Goal: Task Accomplishment & Management: Use online tool/utility

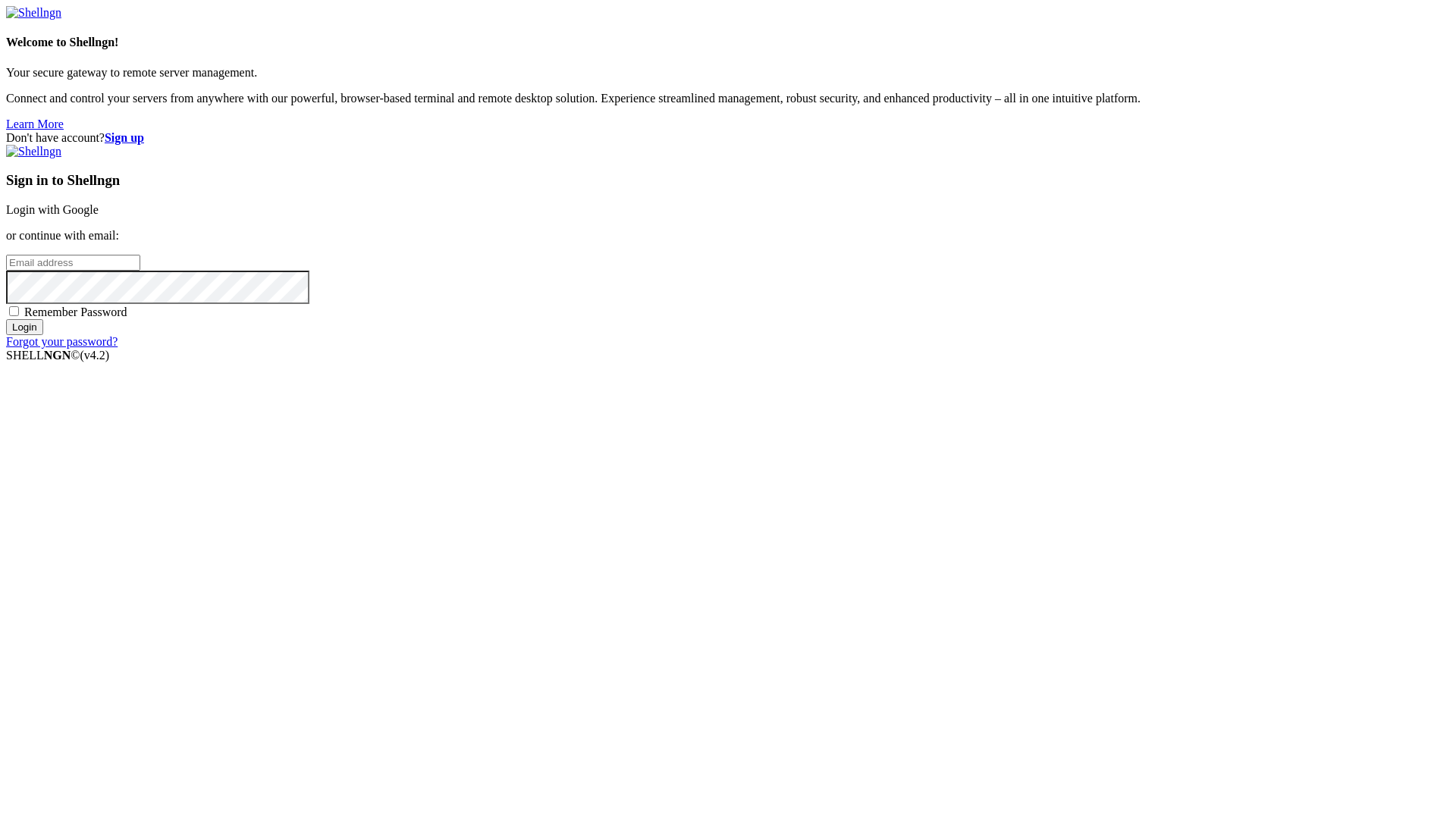
click at [99, 216] on link "Login with Google" at bounding box center [52, 209] width 93 height 13
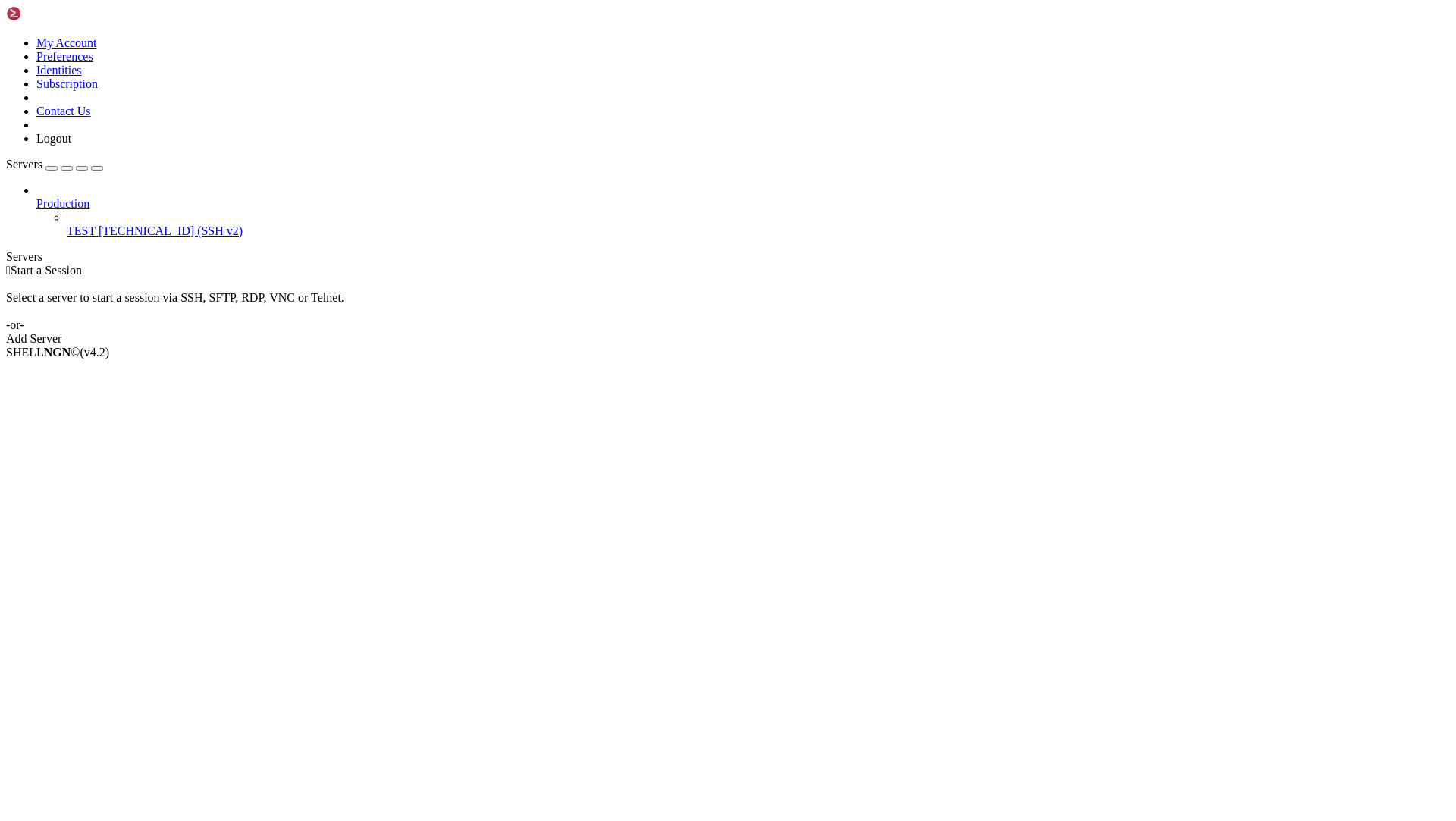
click at [112, 225] on link "TEST [TECHNICAL_ID] (SSH v2)" at bounding box center [758, 232] width 1383 height 14
click at [118, 225] on span "[TECHNICAL_ID] (SSH v2)" at bounding box center [171, 231] width 144 height 13
click at [357, 42] on div at bounding box center [728, 410] width 1456 height 821
click at [794, 332] on link "Add Server" at bounding box center [728, 339] width 1444 height 14
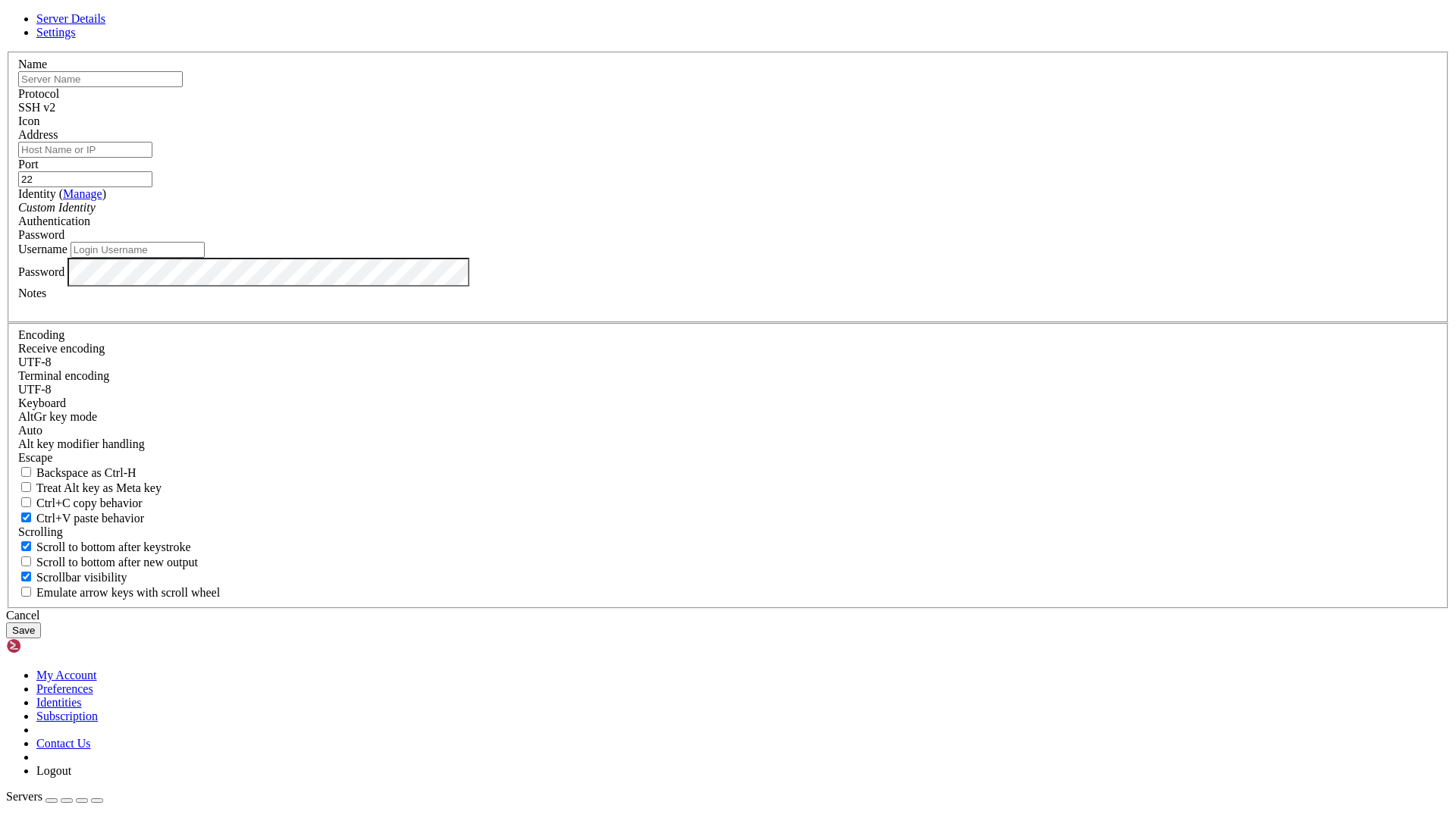
click at [183, 87] on input "text" at bounding box center [100, 79] width 165 height 16
type input "DOCKER"
click at [153, 158] on input "Address" at bounding box center [85, 150] width 134 height 16
paste input "[TECHNICAL_ID]"
type input "[TECHNICAL_ID]"
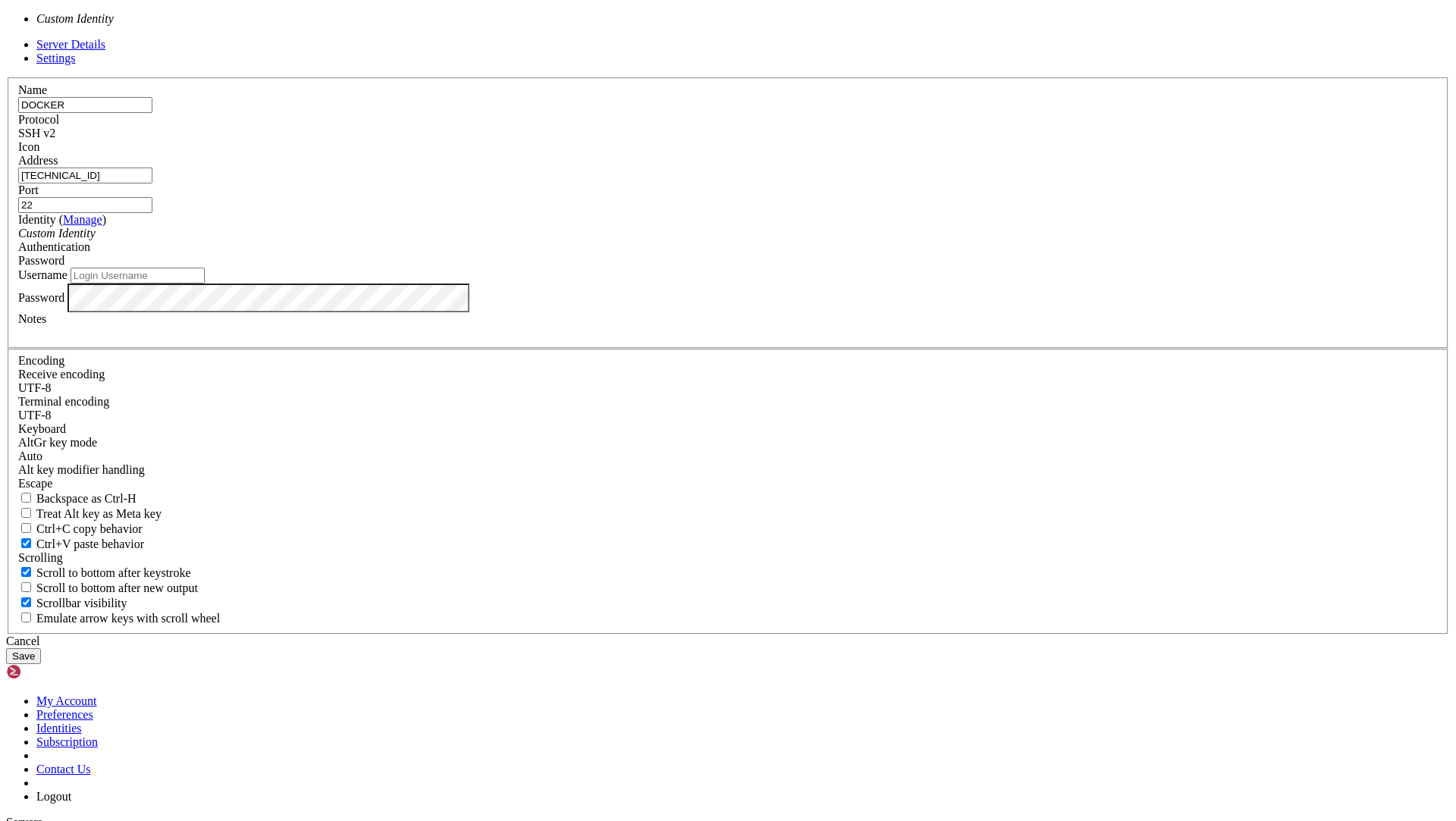
click at [646, 241] on div "Custom Identity" at bounding box center [728, 234] width 1419 height 14
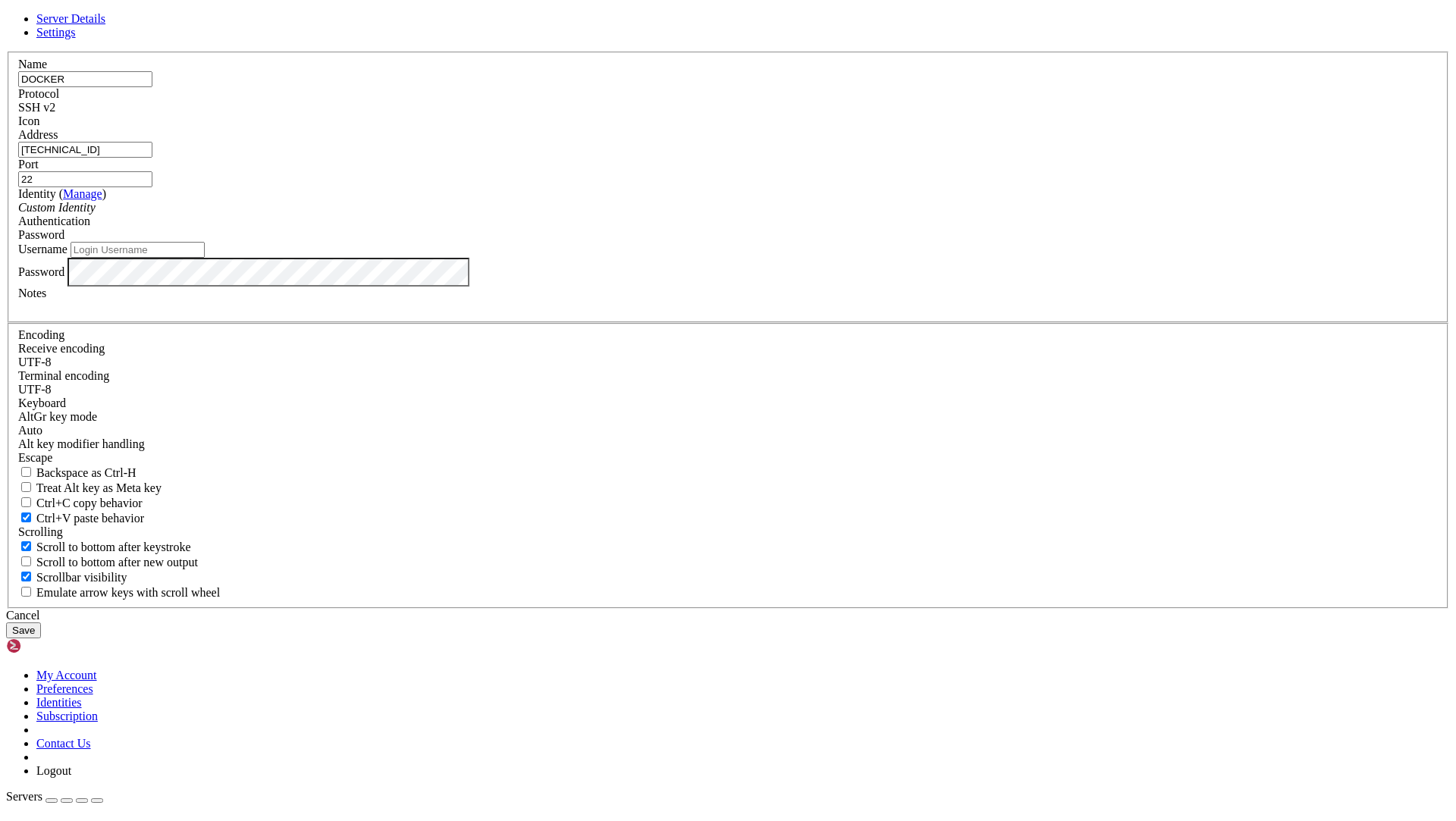
click at [646, 215] on div "Custom Identity" at bounding box center [728, 208] width 1419 height 14
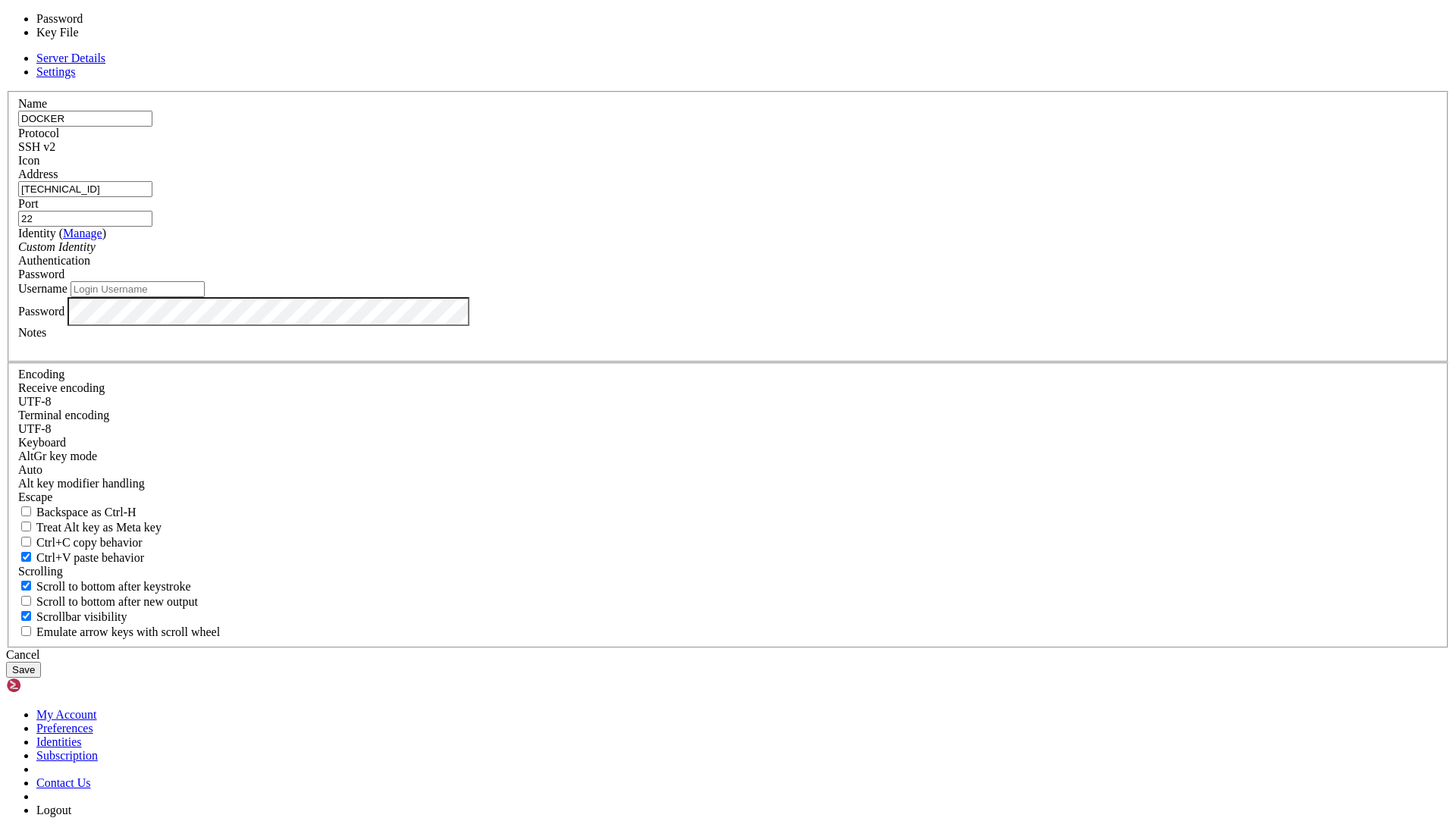
click at [841, 282] on div "Password" at bounding box center [728, 275] width 1419 height 14
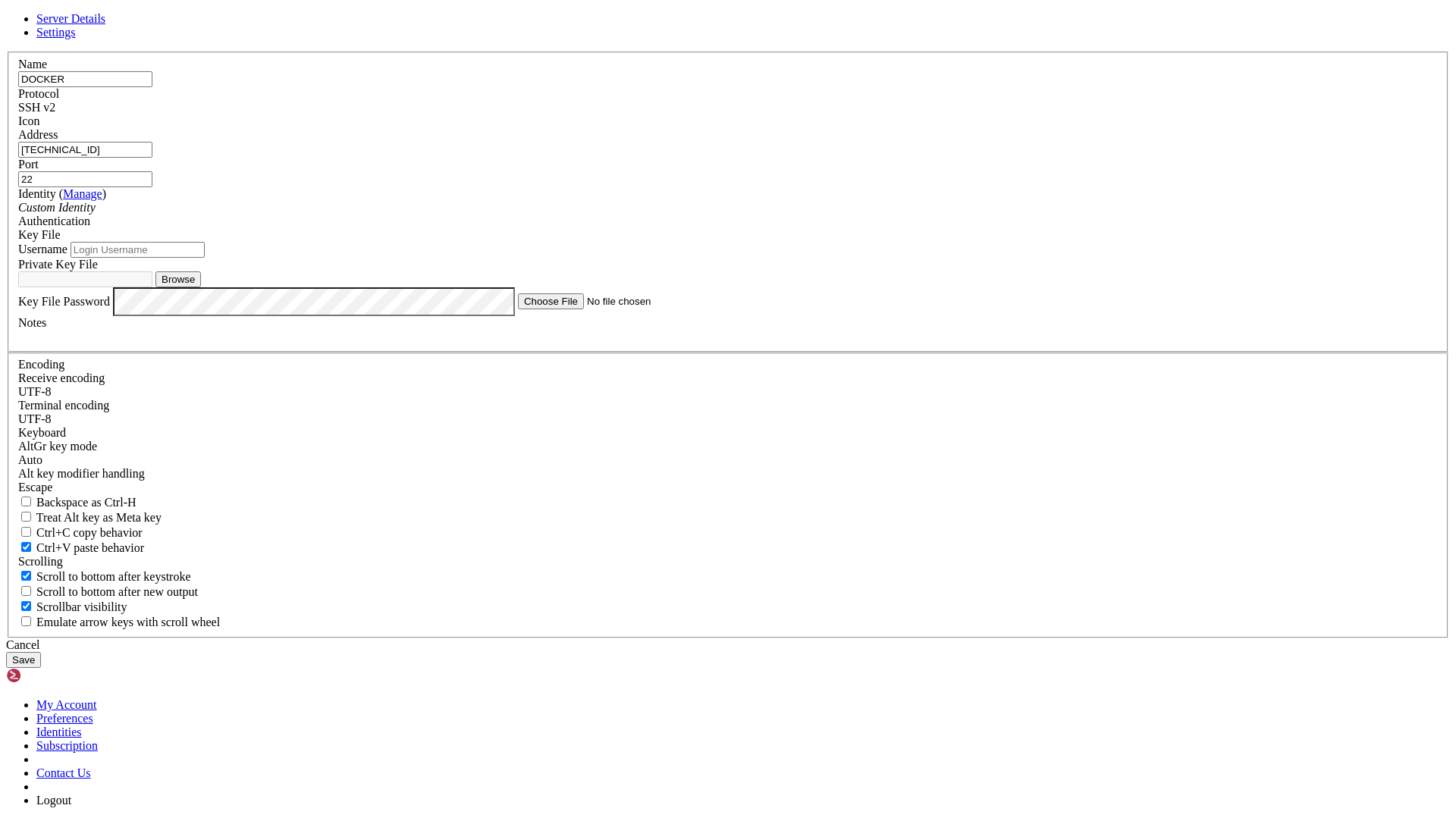
click at [205, 258] on input "Username" at bounding box center [138, 250] width 134 height 16
click at [201, 288] on button "Browse" at bounding box center [179, 280] width 46 height 16
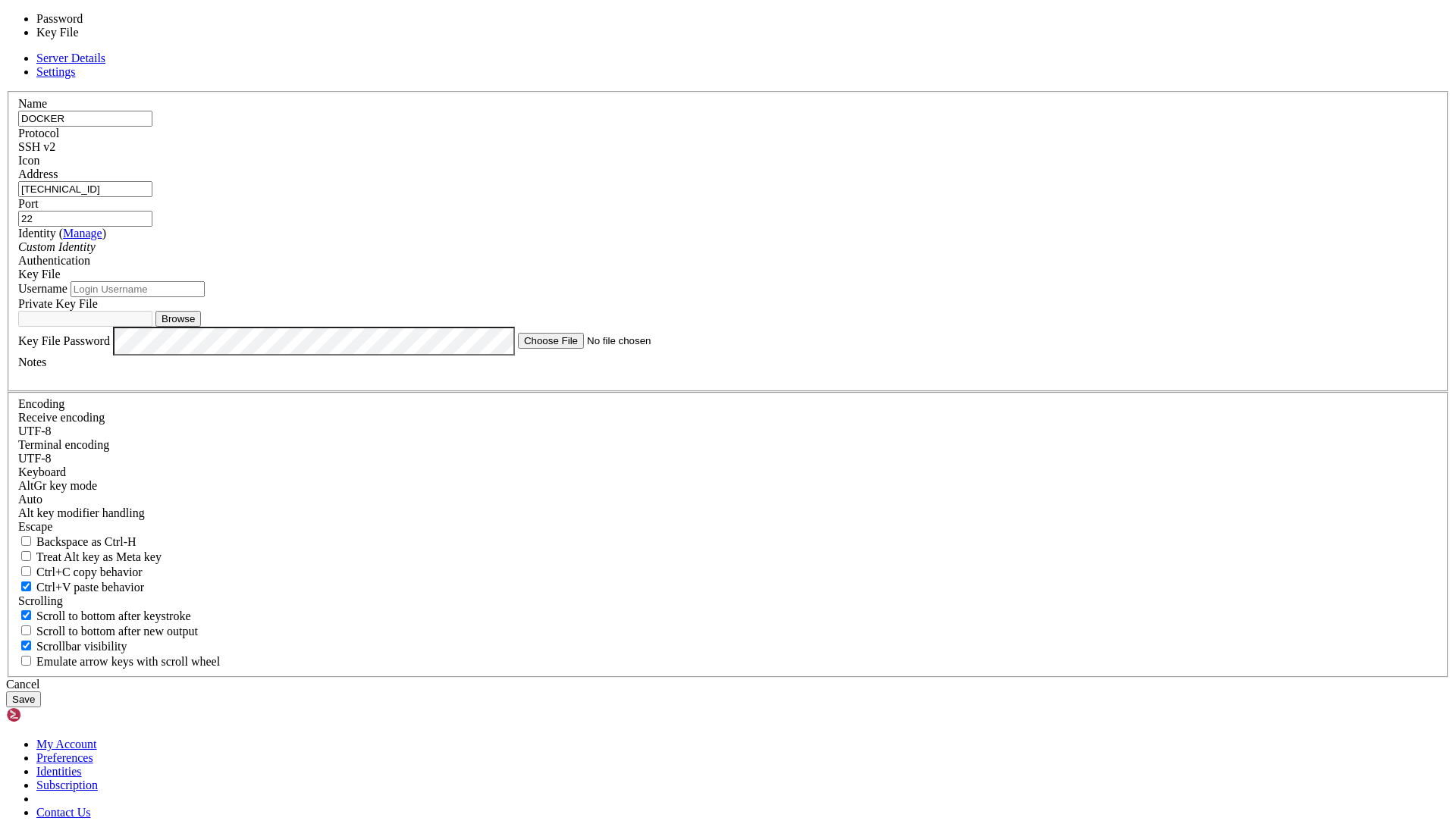
click at [61, 281] on span "Key File" at bounding box center [39, 274] width 42 height 13
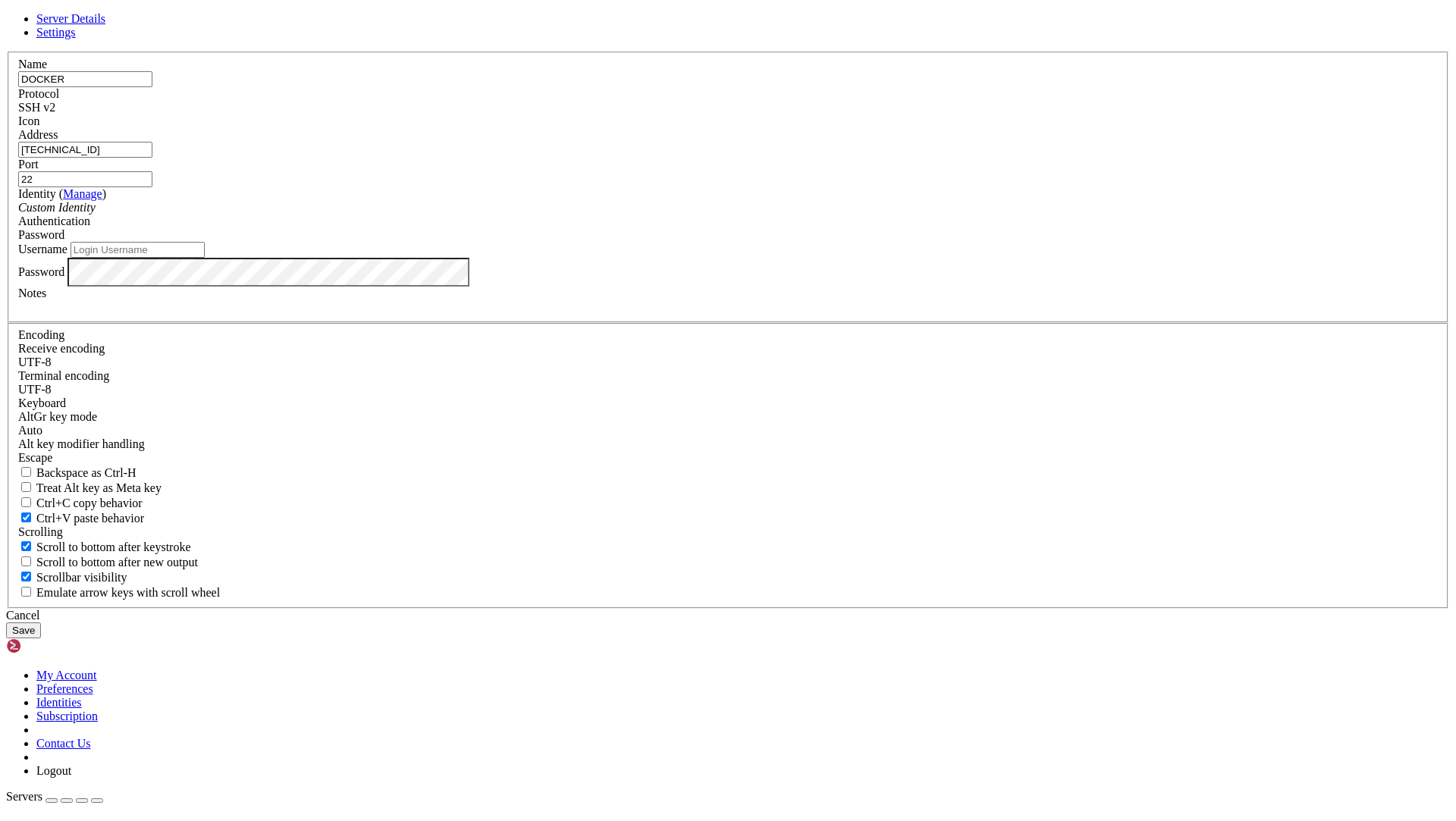
click at [205, 258] on input "Username" at bounding box center [138, 250] width 134 height 16
type input "root"
click at [741, 215] on div "Custom Identity" at bounding box center [728, 208] width 1419 height 14
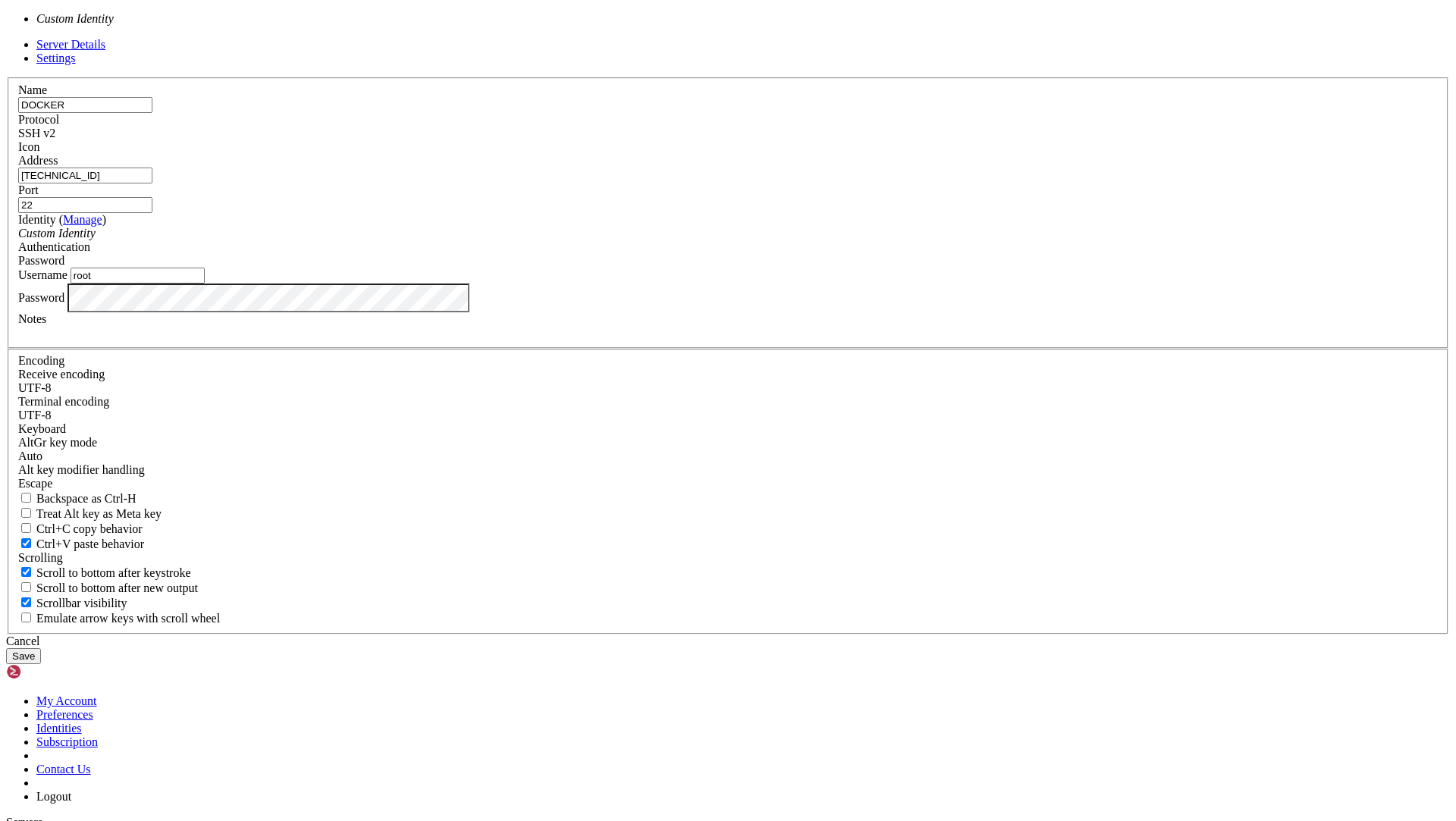
click at [741, 241] on div "Custom Identity" at bounding box center [728, 234] width 1419 height 14
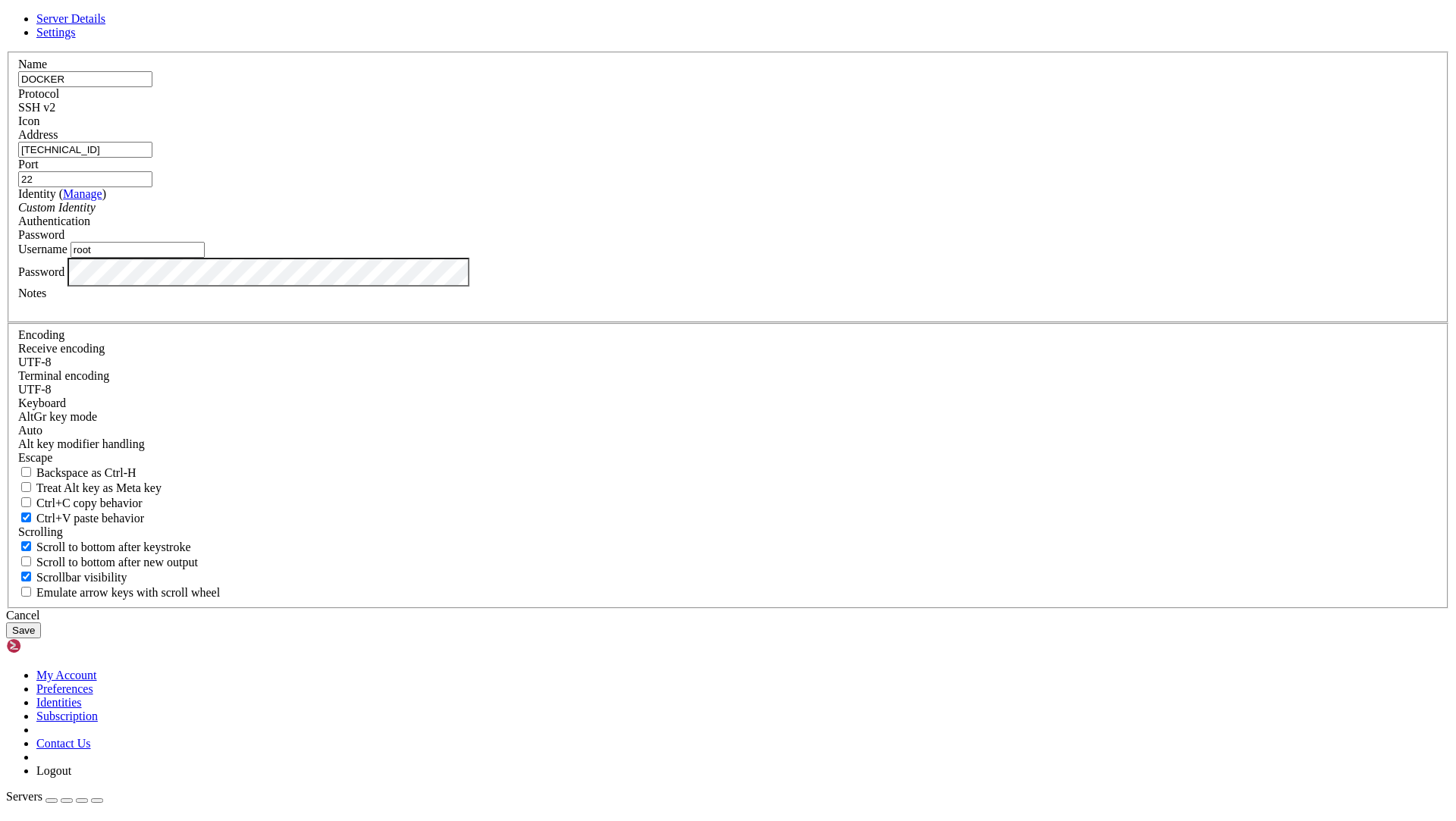
click at [912, 128] on div at bounding box center [728, 128] width 1419 height 0
click at [41, 622] on button "Save" at bounding box center [23, 630] width 35 height 16
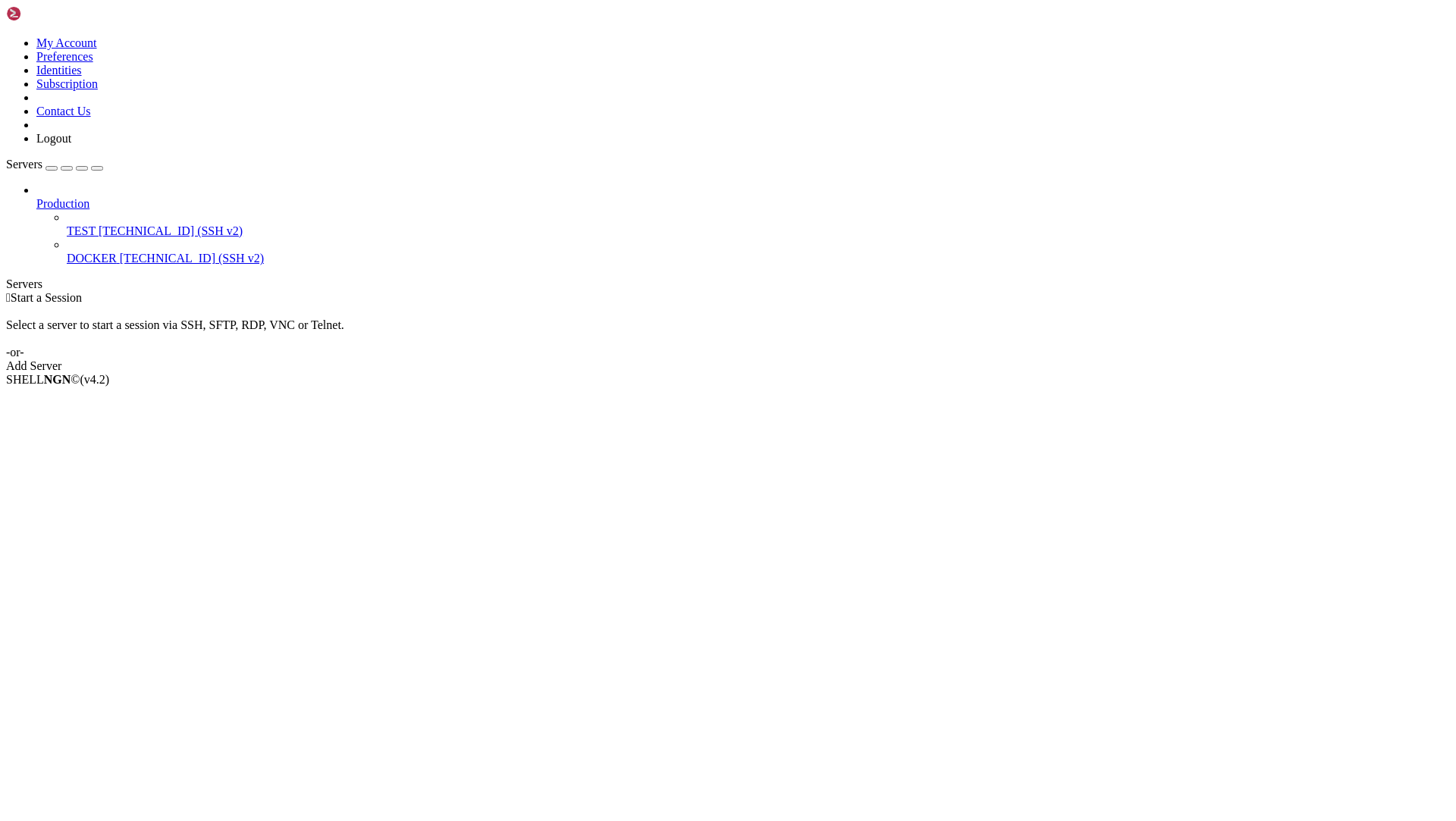
click at [99, 225] on span "[TECHNICAL_ID] (SSH v2)" at bounding box center [171, 231] width 144 height 13
click at [147, 466] on li "Delete" at bounding box center [105, 473] width 138 height 14
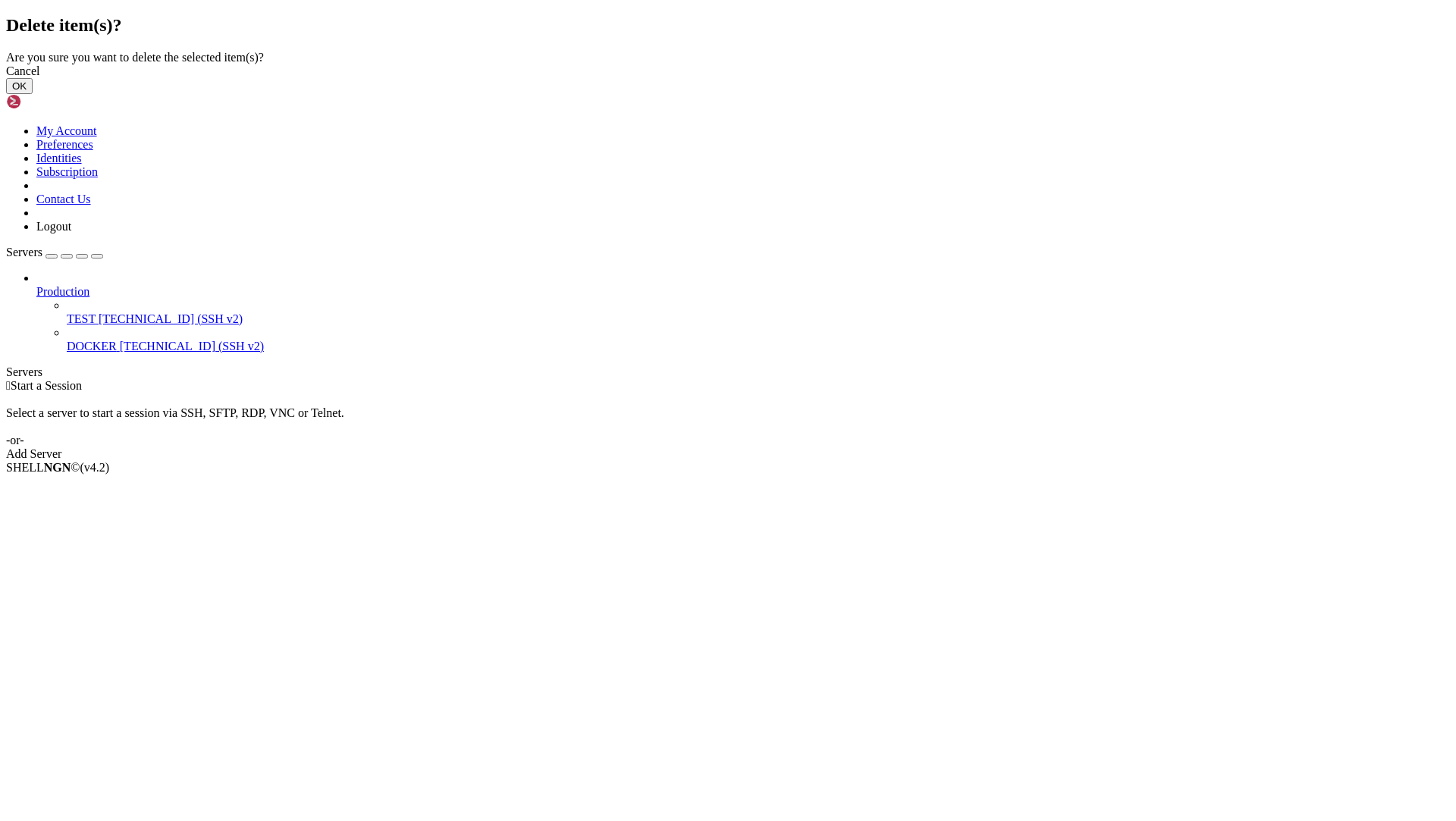
click at [33, 94] on button "OK" at bounding box center [19, 86] width 27 height 16
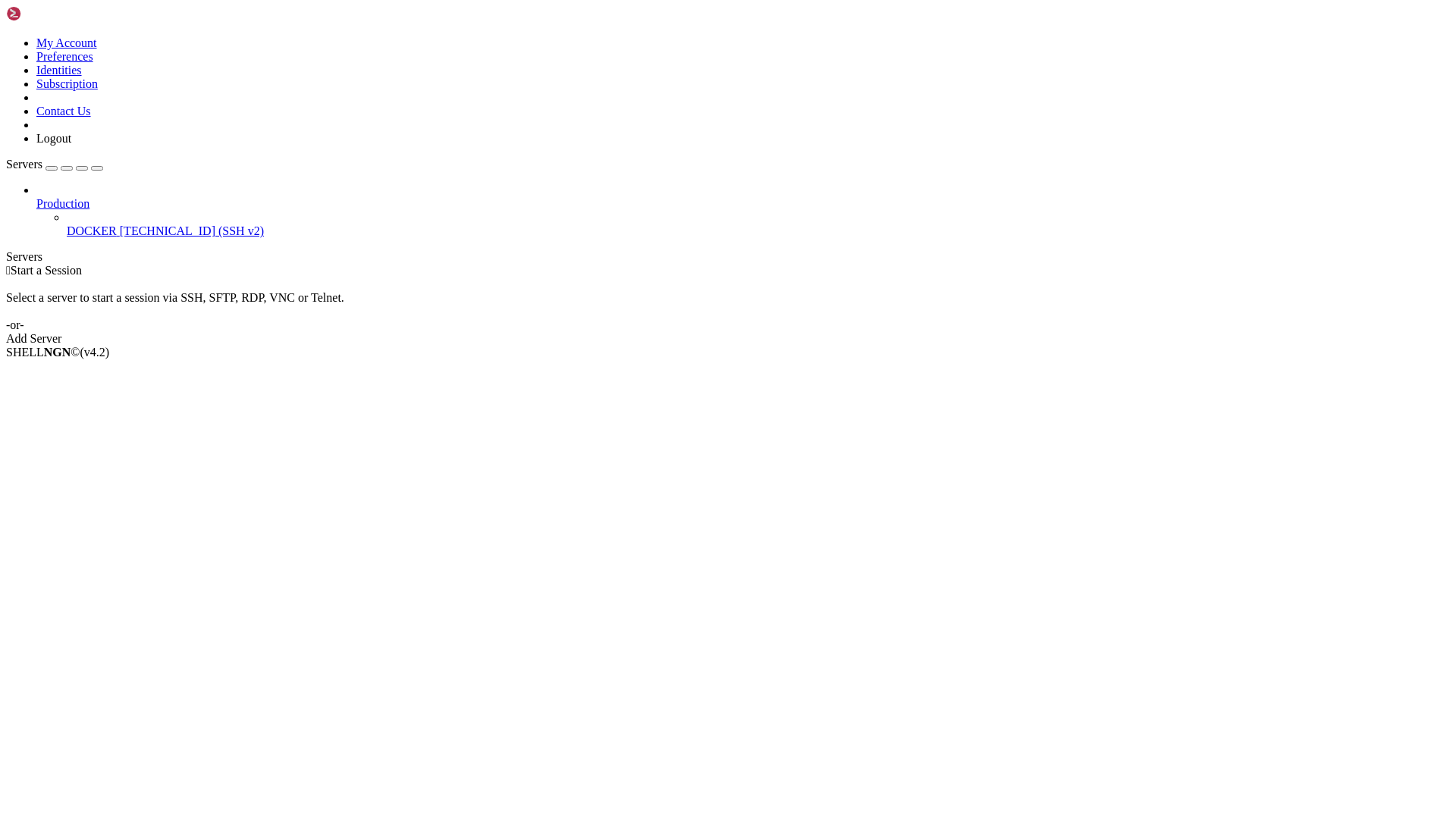
click at [120, 225] on span "[TECHNICAL_ID] (SSH v2)" at bounding box center [192, 231] width 144 height 13
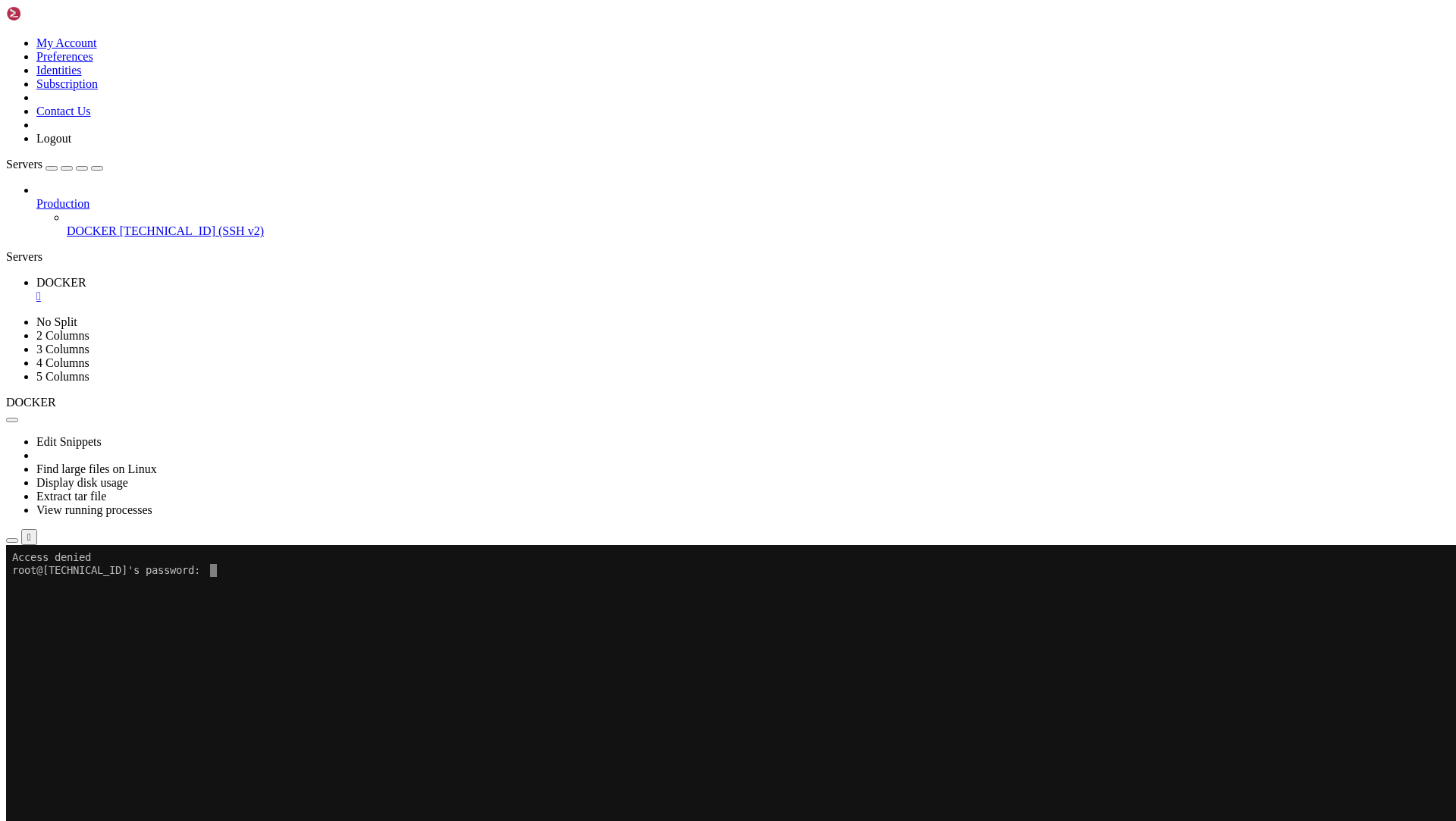
click at [240, 570] on x-row "root@[TECHNICAL_ID]'s password:" at bounding box center [639, 570] width 1253 height 13
click at [266, 634] on x-row at bounding box center [639, 634] width 1253 height 13
click at [12, 419] on b "button" at bounding box center [12, 419] width 0 height 0
click at [12, 540] on icon "button" at bounding box center [12, 540] width 0 height 0
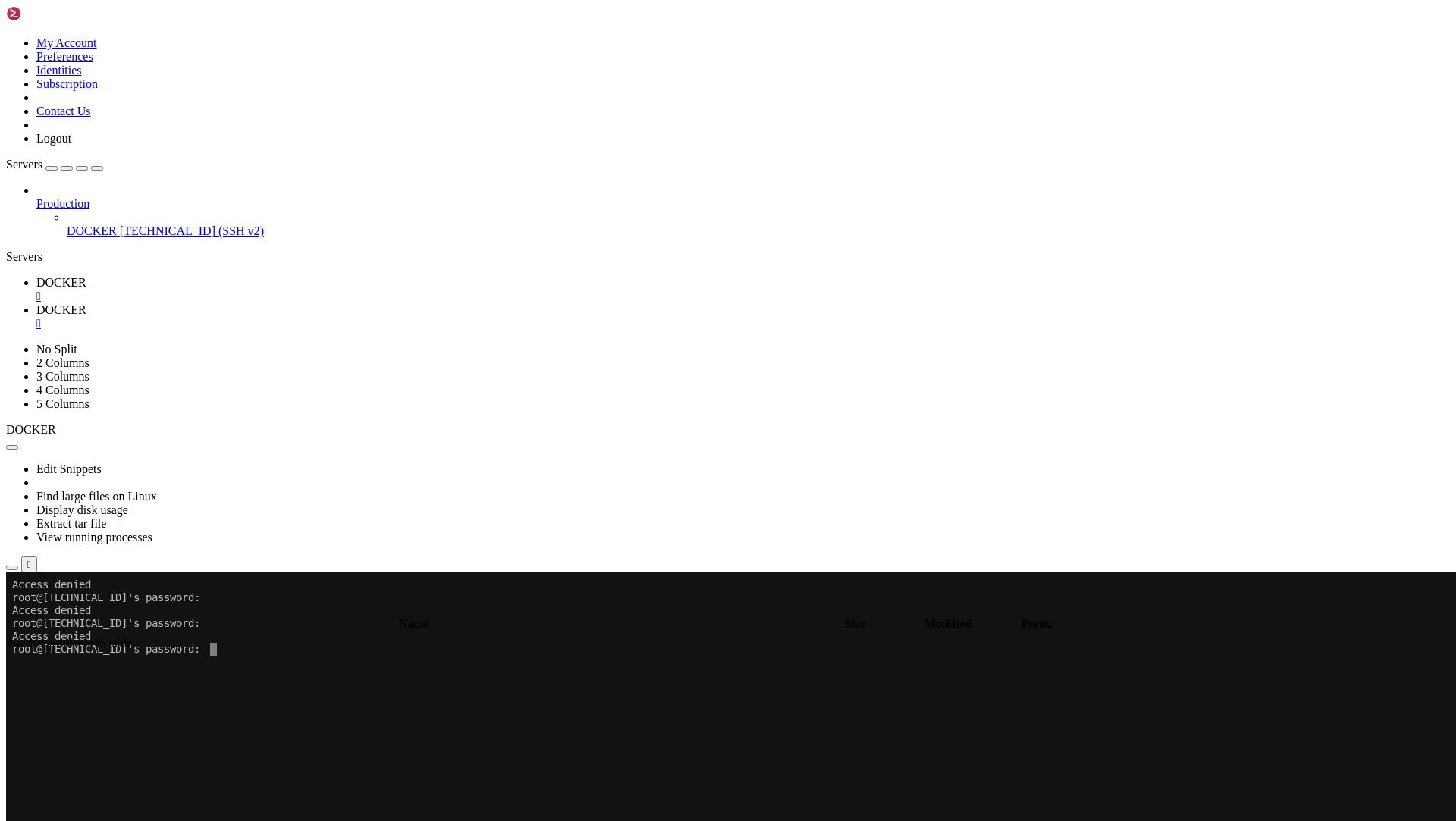
click at [368, 317] on div "" at bounding box center [742, 324] width 1413 height 14
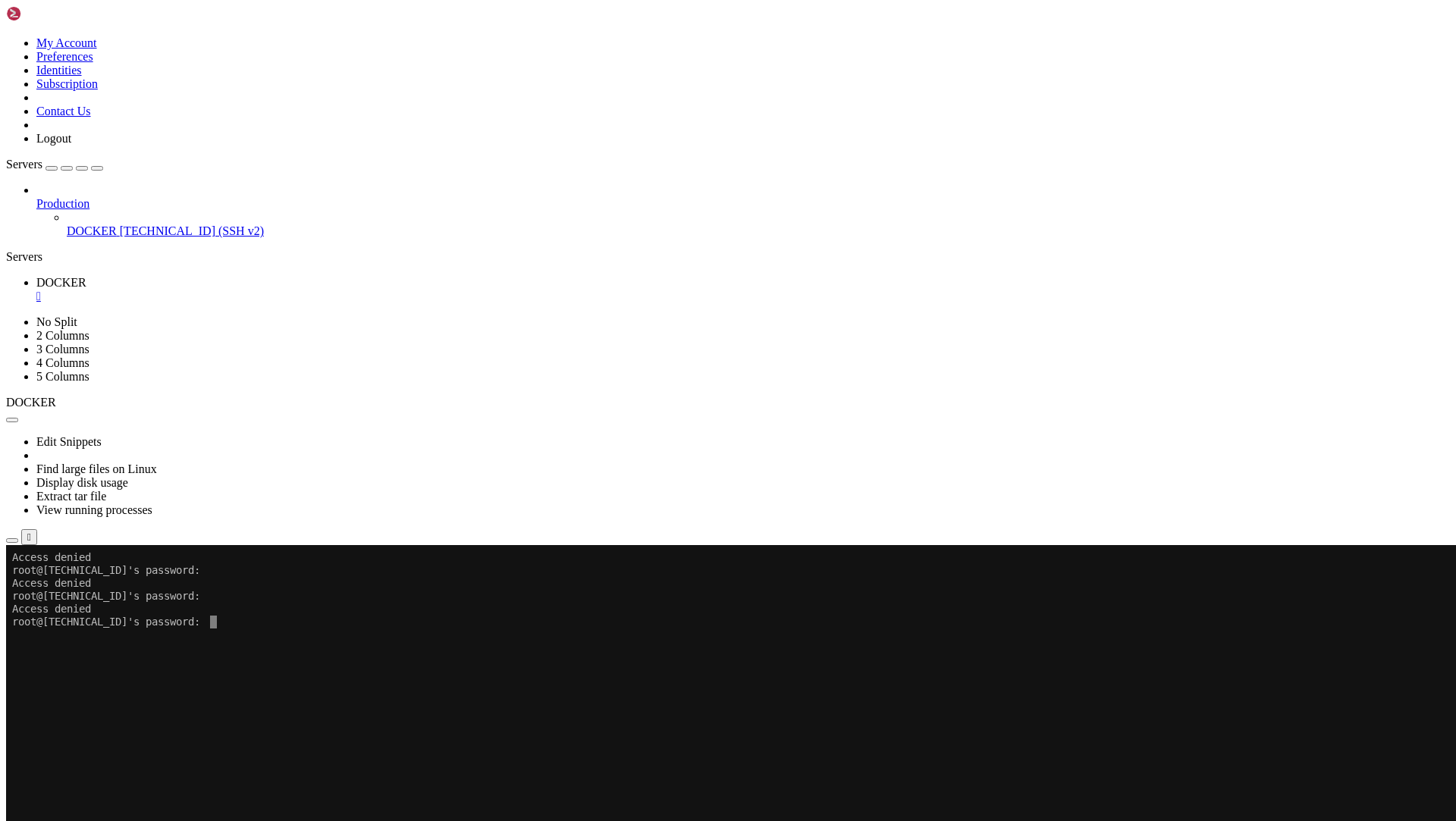
click at [231, 630] on x-row at bounding box center [639, 634] width 1253 height 13
drag, startPoint x: 228, startPoint y: 623, endPoint x: 175, endPoint y: 626, distance: 53.1
click at [167, 661] on x-row at bounding box center [639, 660] width 1253 height 13
drag, startPoint x: 227, startPoint y: 619, endPoint x: 414, endPoint y: 694, distance: 201.5
click at [227, 619] on x-row "root@[TECHNICAL_ID]'s password:" at bounding box center [639, 621] width 1253 height 13
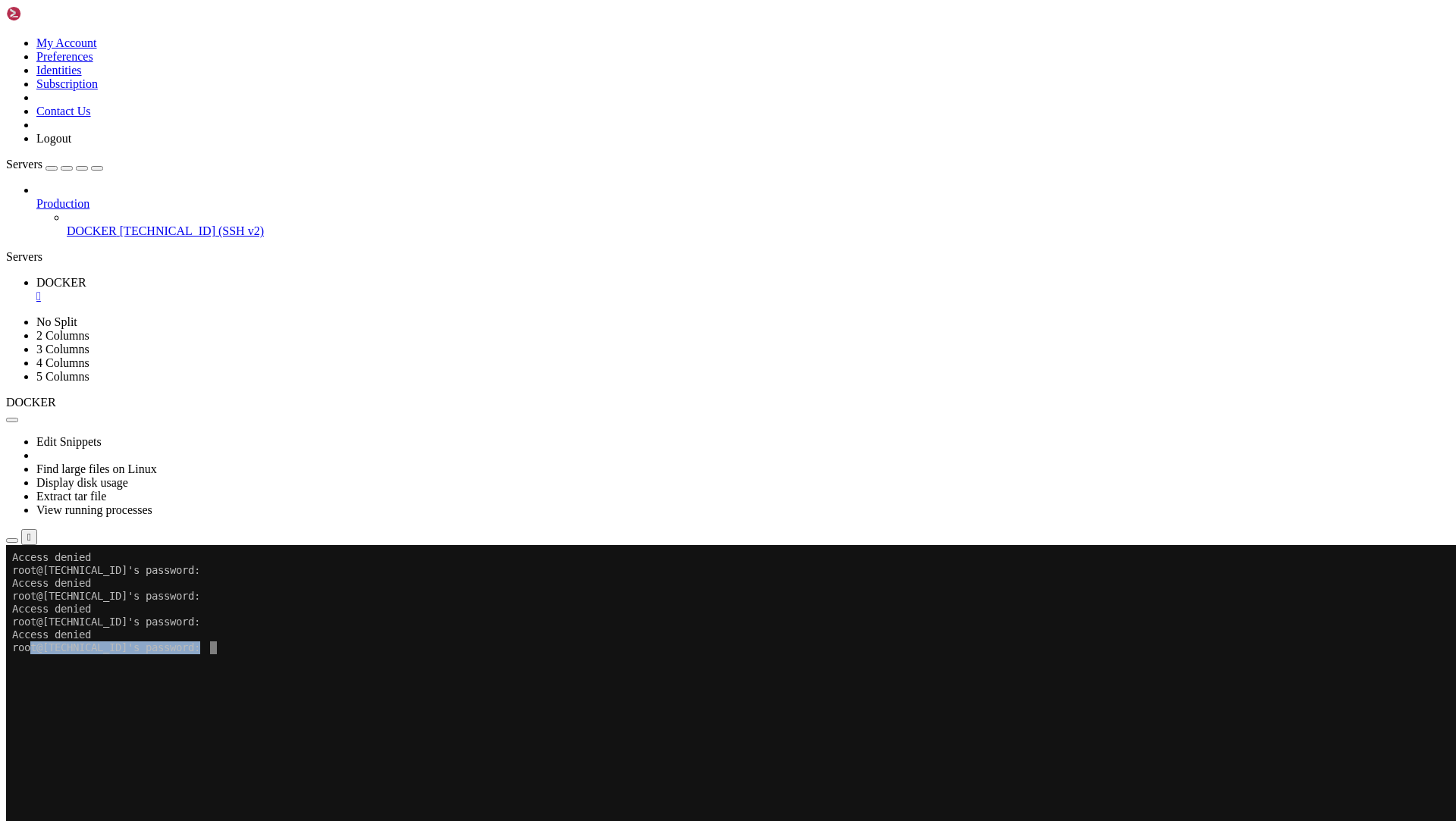
drag, startPoint x: 161, startPoint y: 650, endPoint x: 30, endPoint y: 650, distance: 131.0
click at [30, 650] on x-row "root@[TECHNICAL_ID]'s password:" at bounding box center [639, 647] width 1253 height 13
copy x-row "t@[TECHNICAL_ID]'s password:"
drag, startPoint x: 809, startPoint y: 247, endPoint x: 590, endPoint y: 181, distance: 228.7
click at [67, 587] on button "Reconnect" at bounding box center [36, 595] width 61 height 16
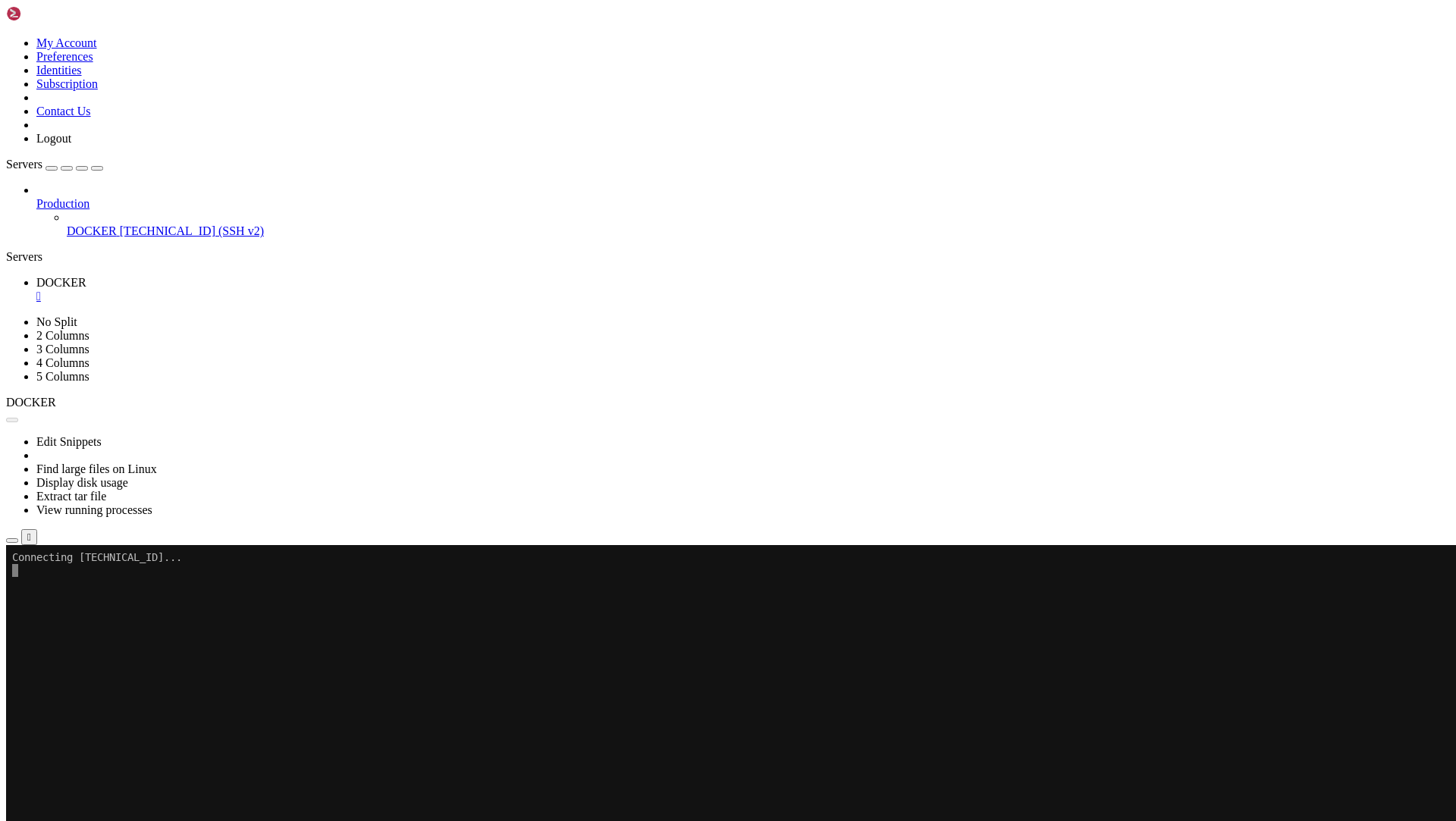
click at [110, 225] on span "DOCKER" at bounding box center [92, 231] width 50 height 13
click at [86, 706] on span "Properties" at bounding box center [60, 712] width 49 height 13
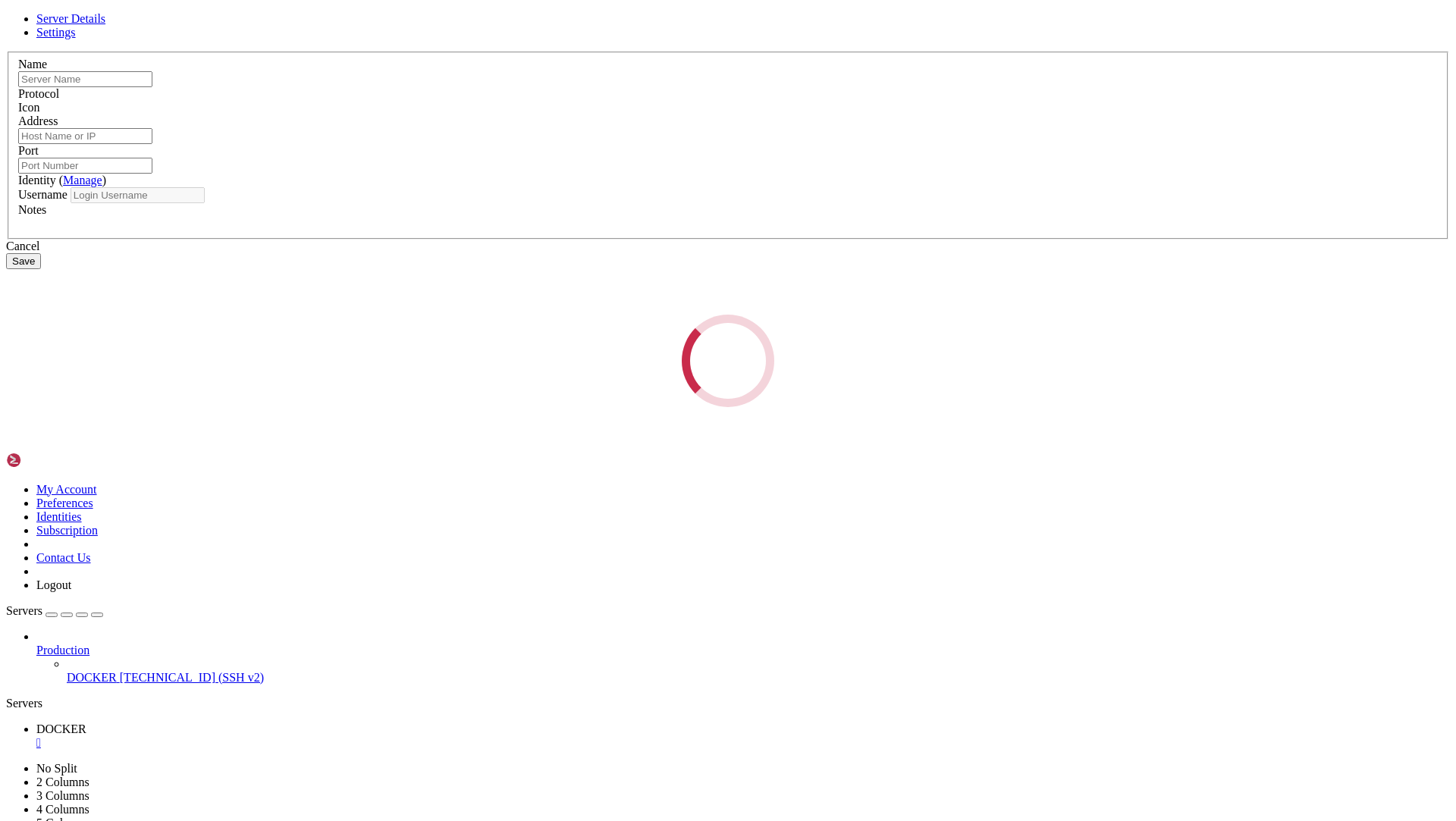
type input "DOCKER"
type input "[TECHNICAL_ID]"
type input "22"
type input "root"
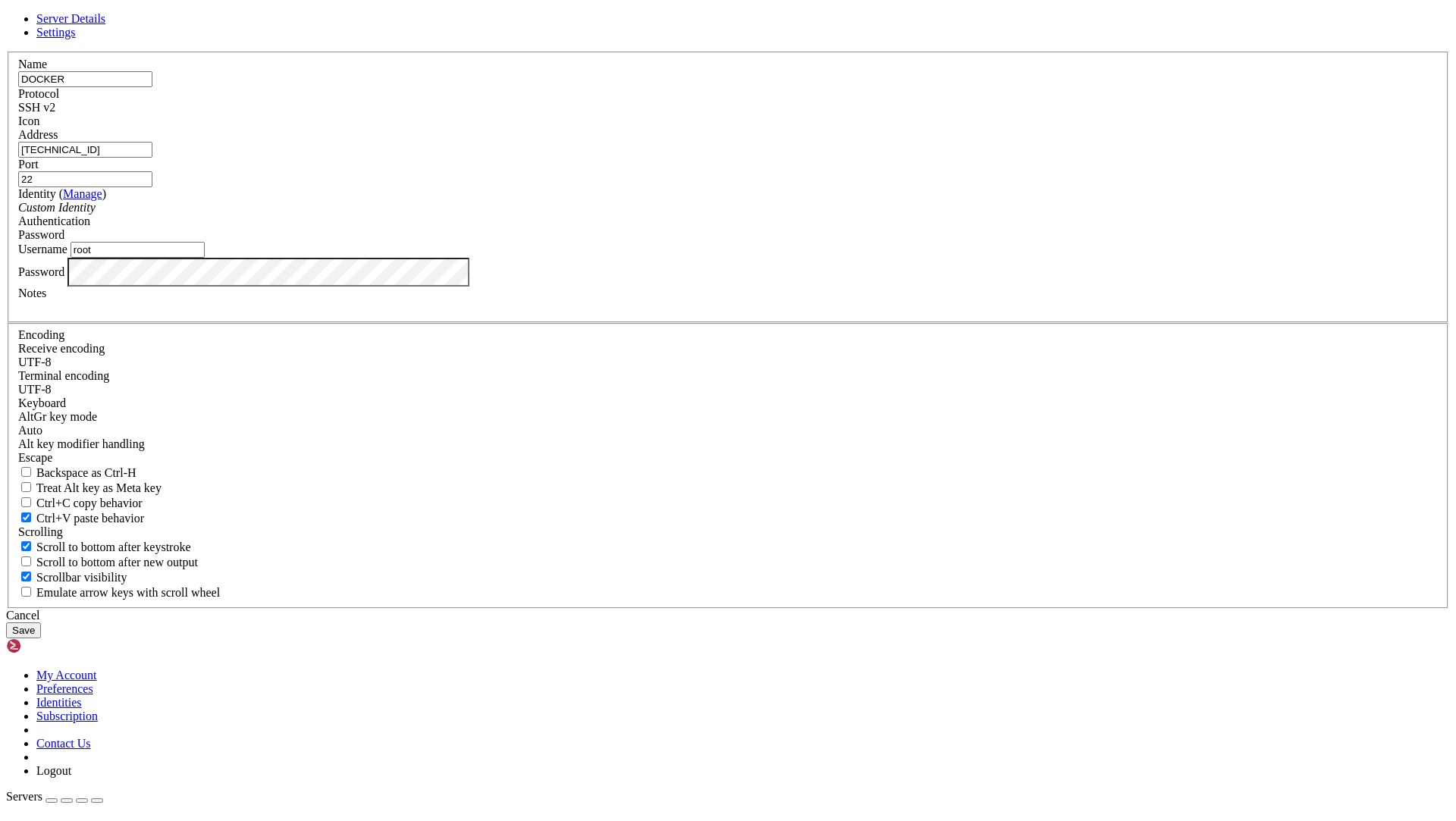
drag, startPoint x: 584, startPoint y: 436, endPoint x: 482, endPoint y: 438, distance: 102.0
click at [483, 438] on div "Server Details Settings Name DOCKER Protocol SSH v2 Icon" at bounding box center [728, 325] width 1444 height 626
click at [430, 497] on div "Server Details Settings Name DOCKER Protocol SSH v2 Icon" at bounding box center [728, 325] width 1444 height 626
click at [41, 622] on button "Save" at bounding box center [23, 630] width 35 height 16
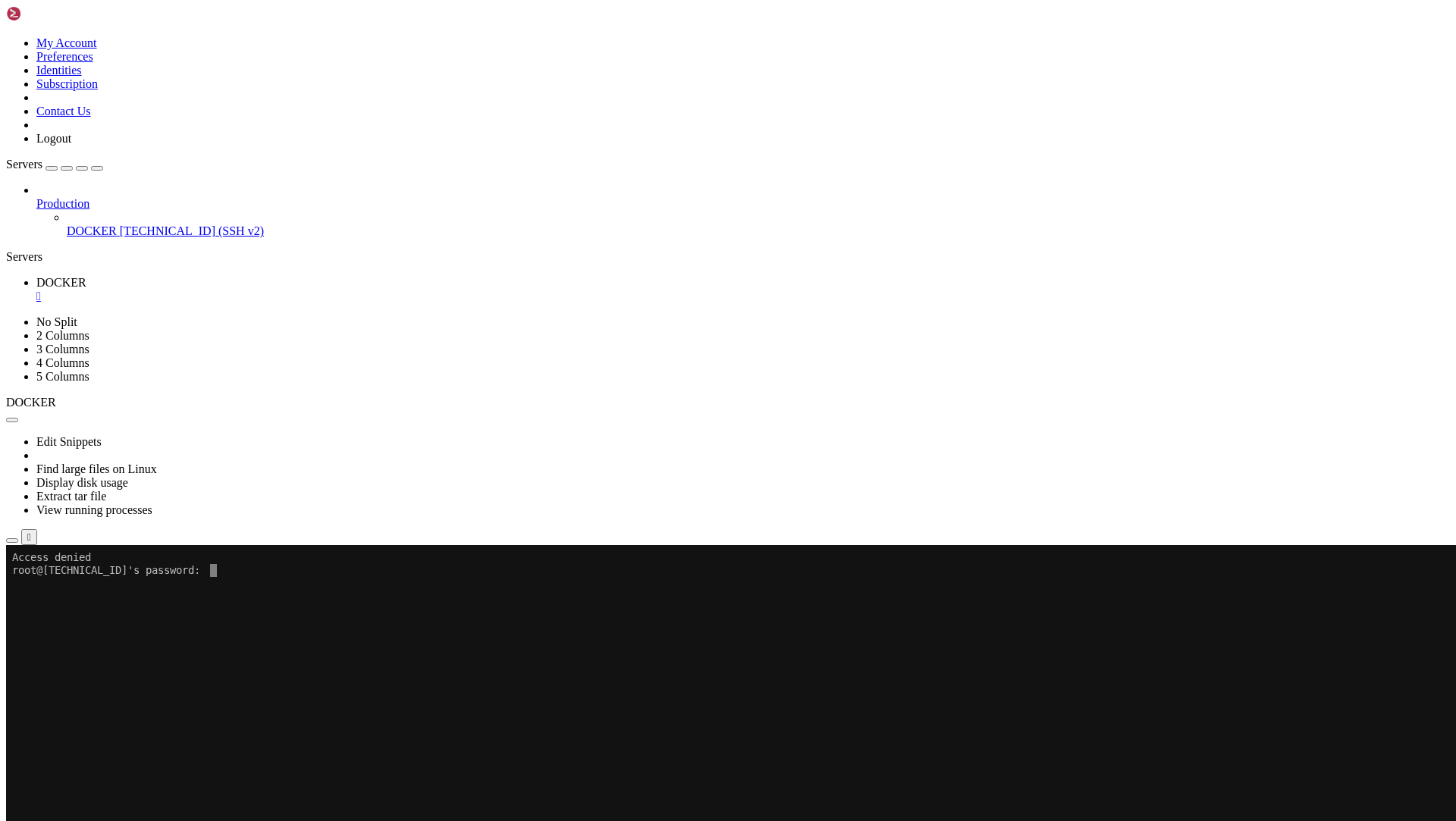
click at [117, 225] on span "DOCKER" at bounding box center [92, 231] width 50 height 13
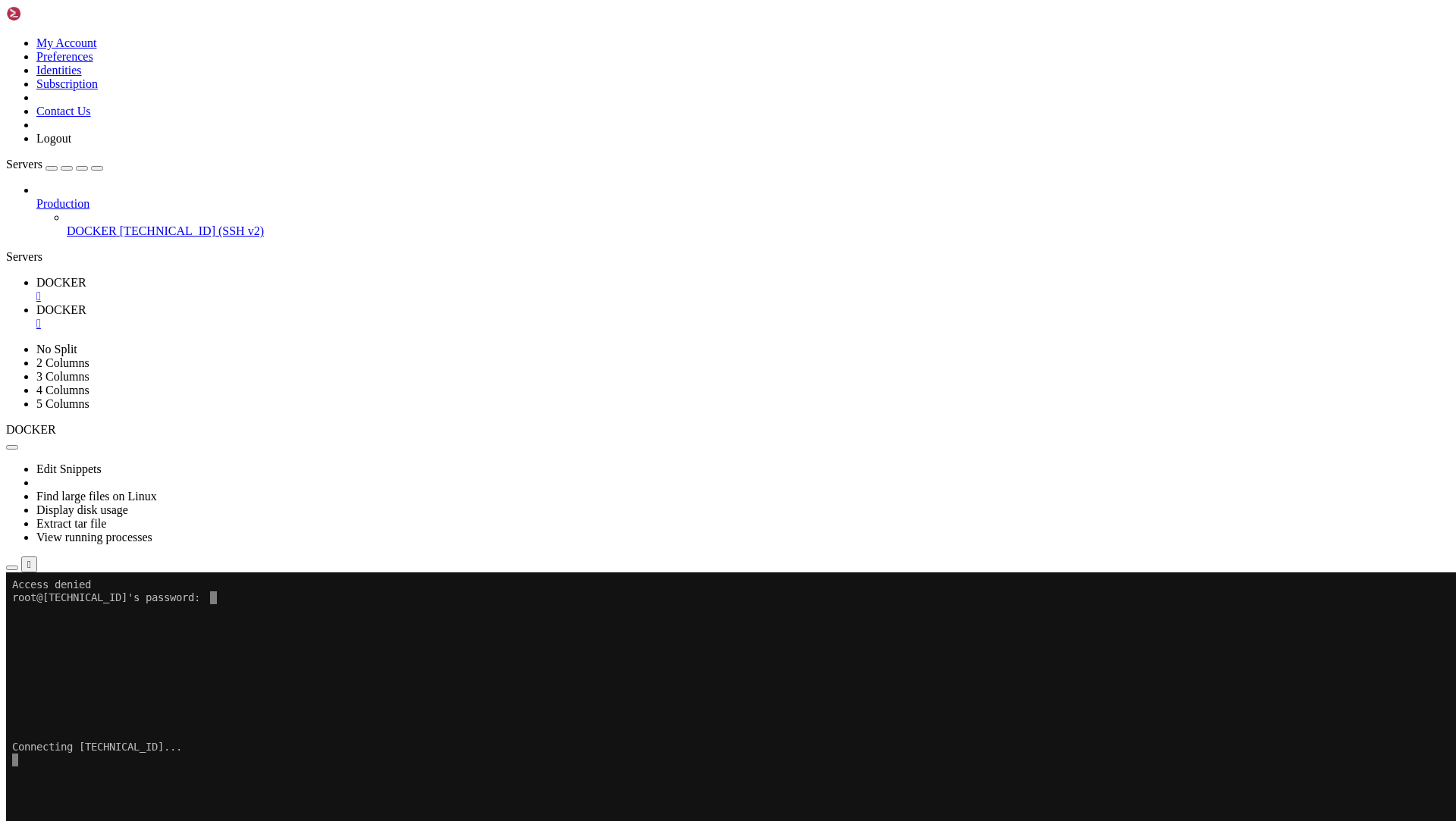
scroll to position [0, 0]
click at [269, 290] on div "" at bounding box center [742, 297] width 1413 height 14
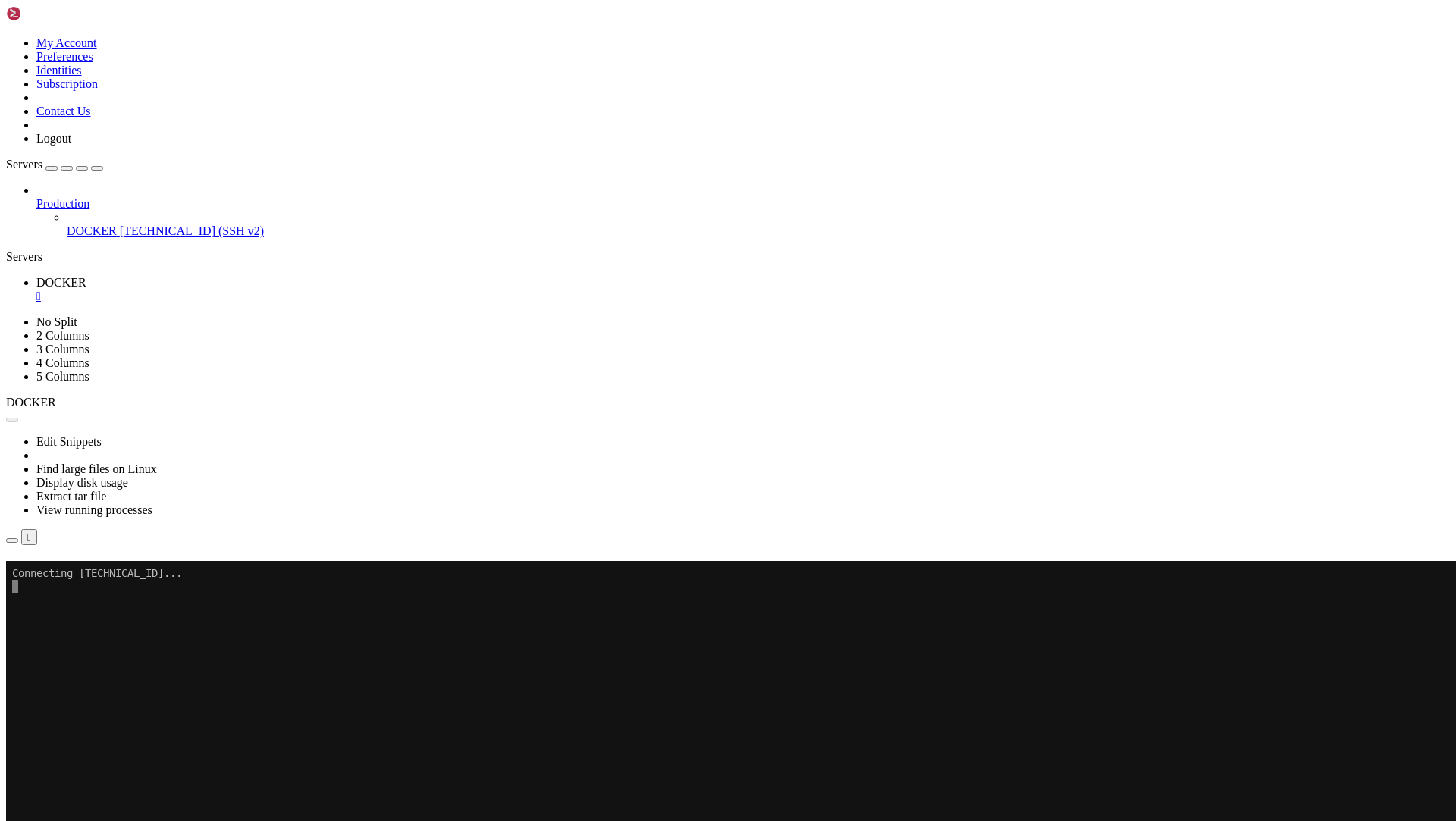
click at [67, 574] on button "Reconnect" at bounding box center [36, 582] width 61 height 16
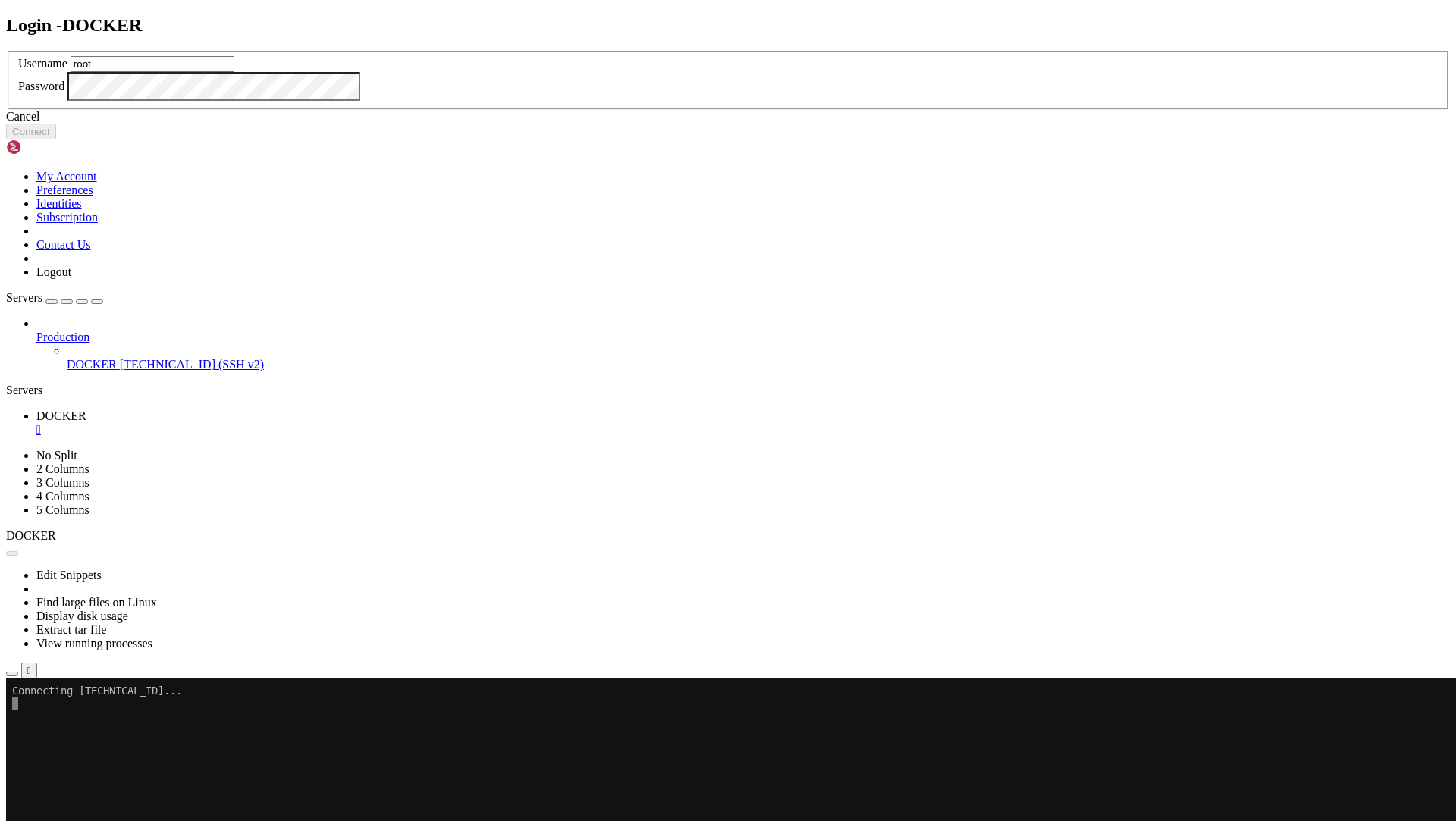
type input "root"
click at [56, 140] on button "Connect" at bounding box center [31, 132] width 50 height 16
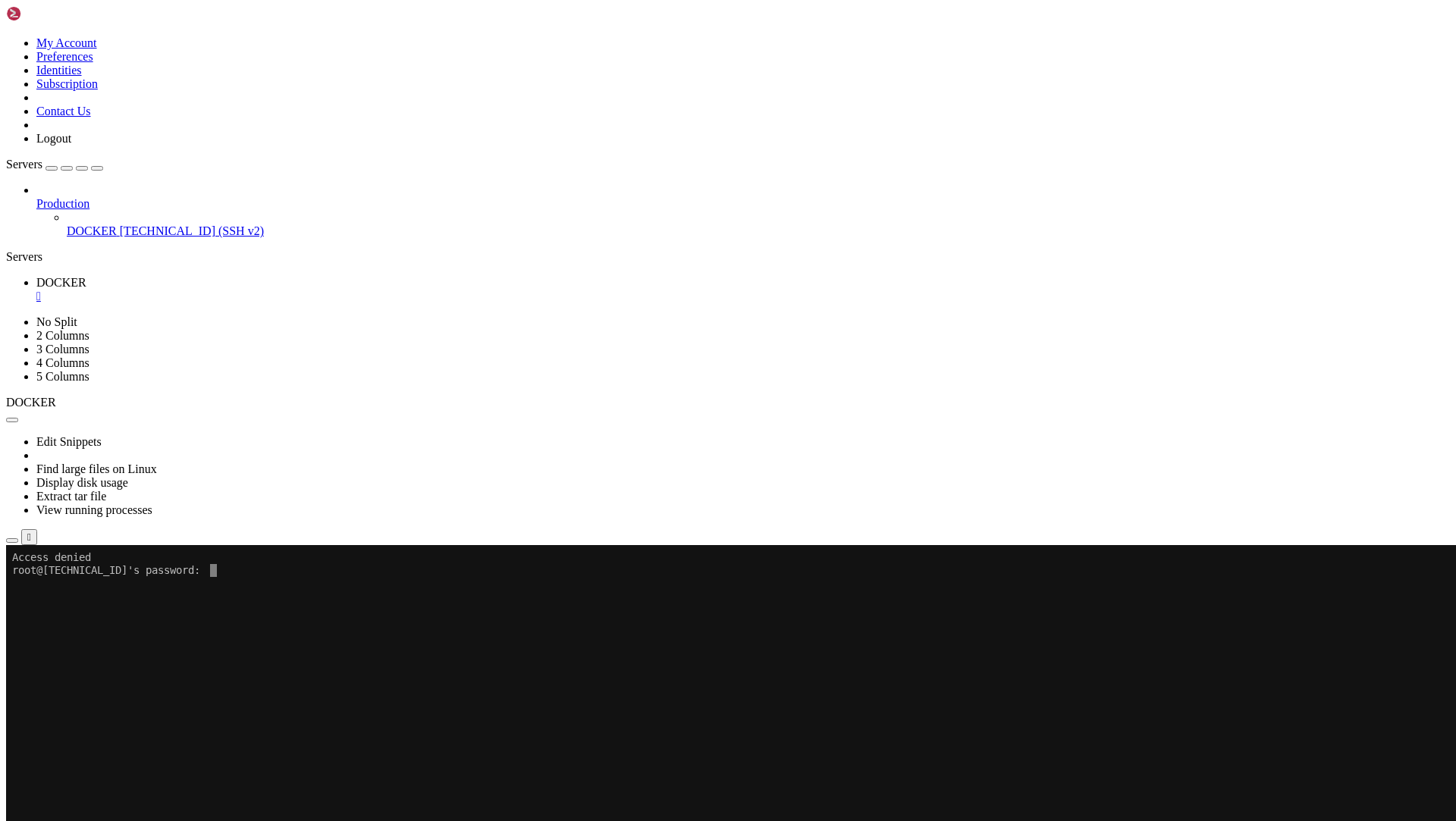
click at [274, 290] on div "" at bounding box center [742, 297] width 1413 height 14
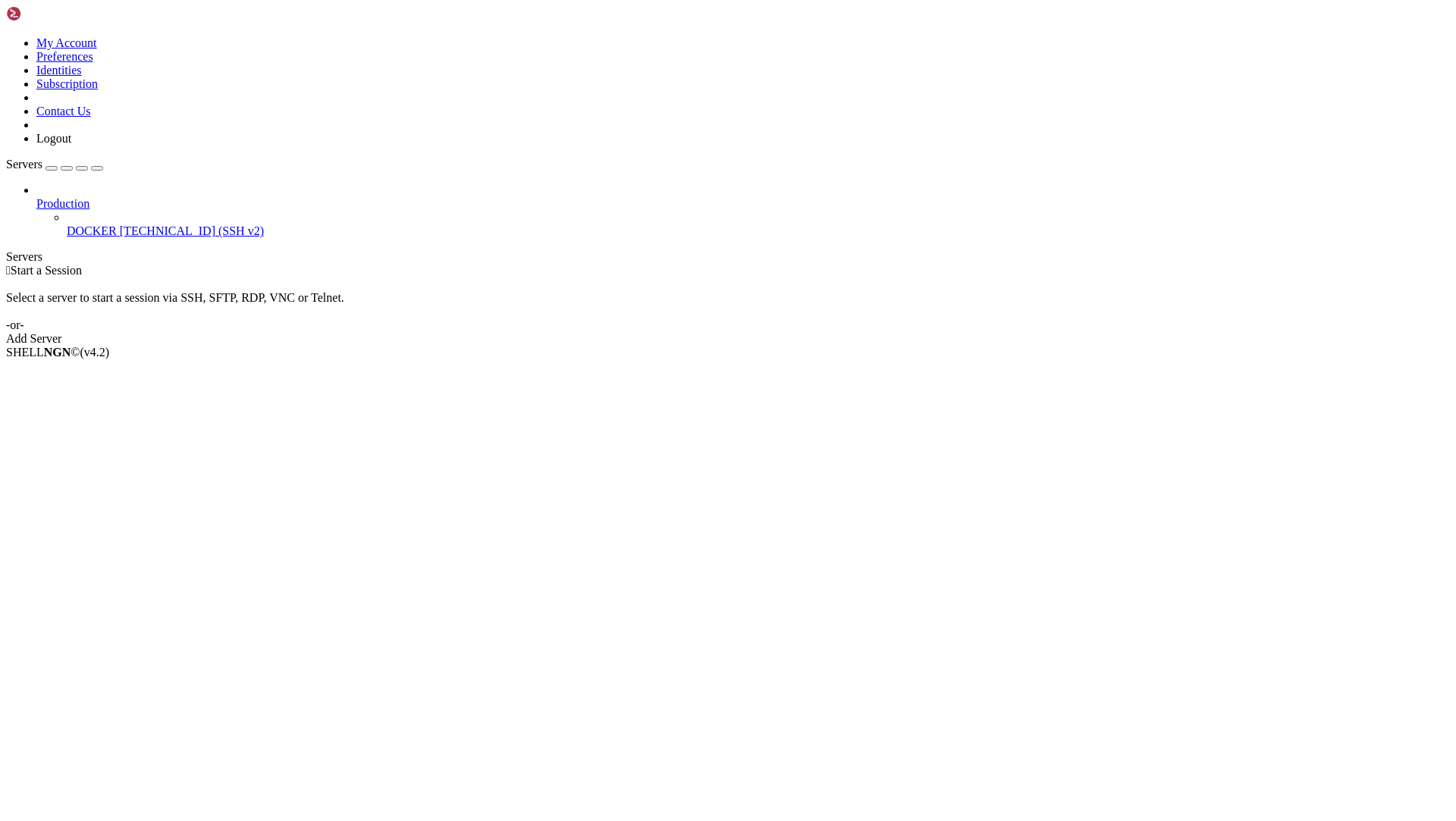
click at [120, 225] on span "[TECHNICAL_ID] (SSH v2)" at bounding box center [192, 231] width 144 height 13
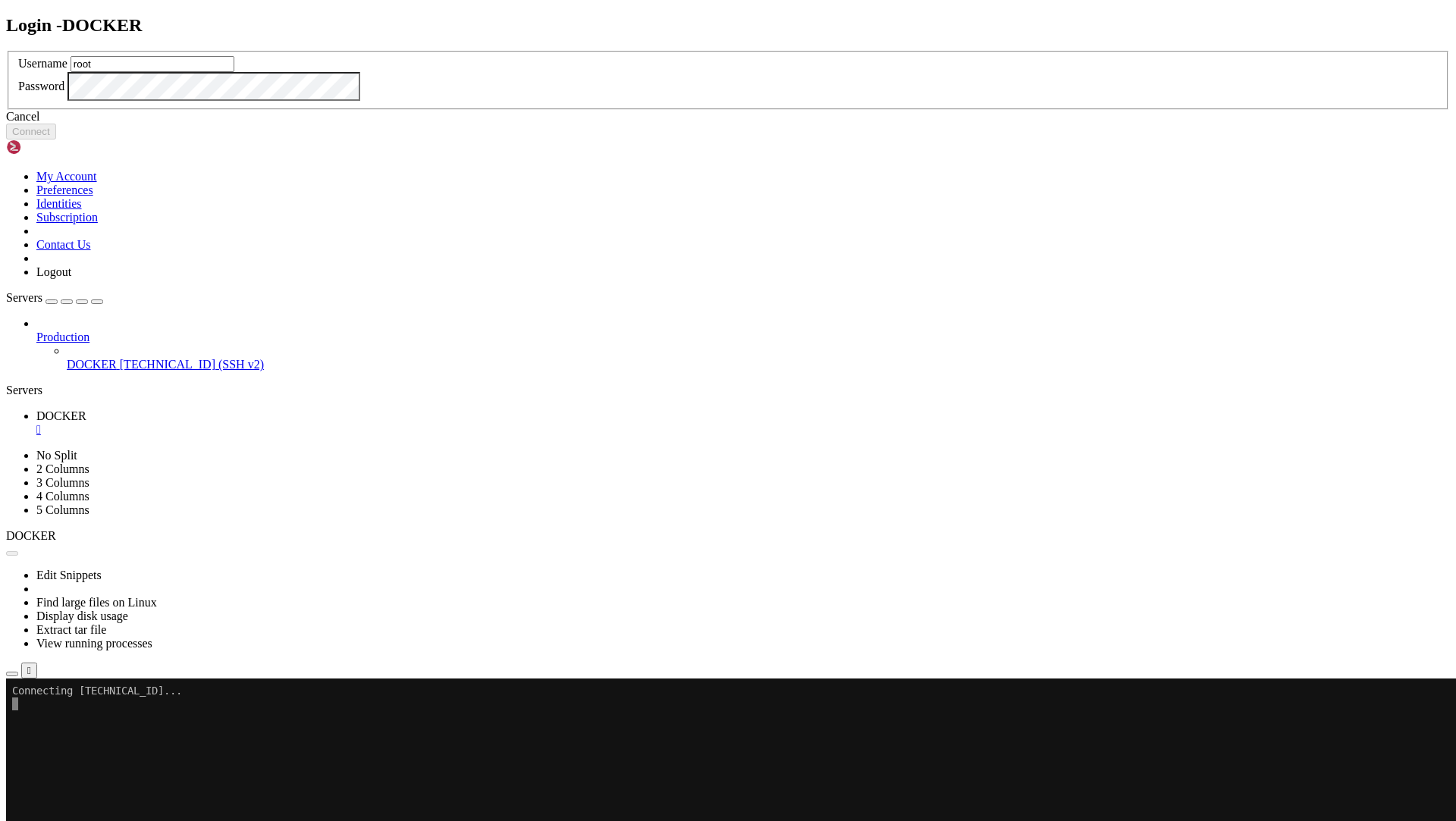
type input "root"
click at [56, 140] on button "Connect" at bounding box center [31, 132] width 50 height 16
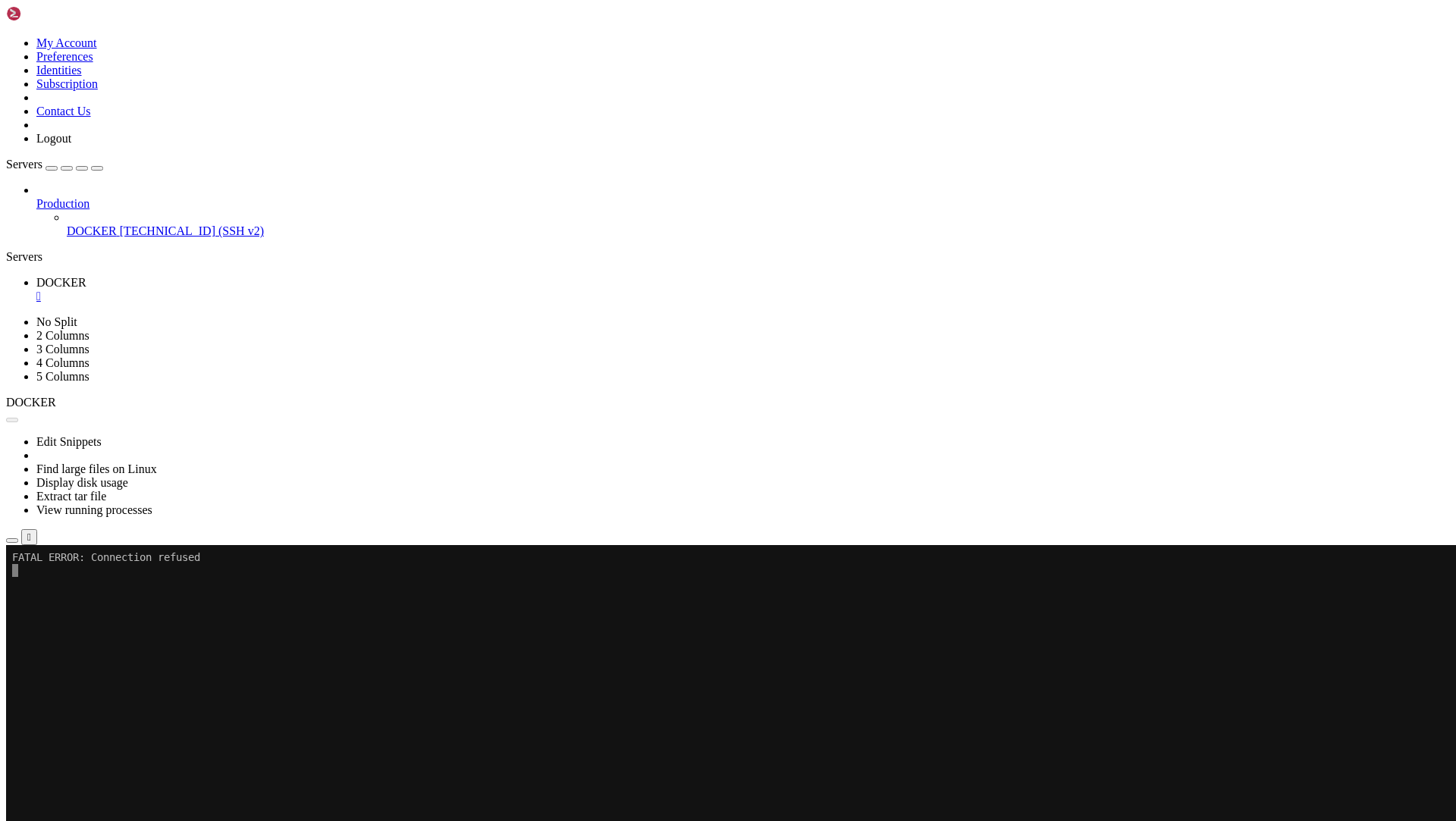
click at [67, 587] on button "Reconnect" at bounding box center [36, 595] width 61 height 16
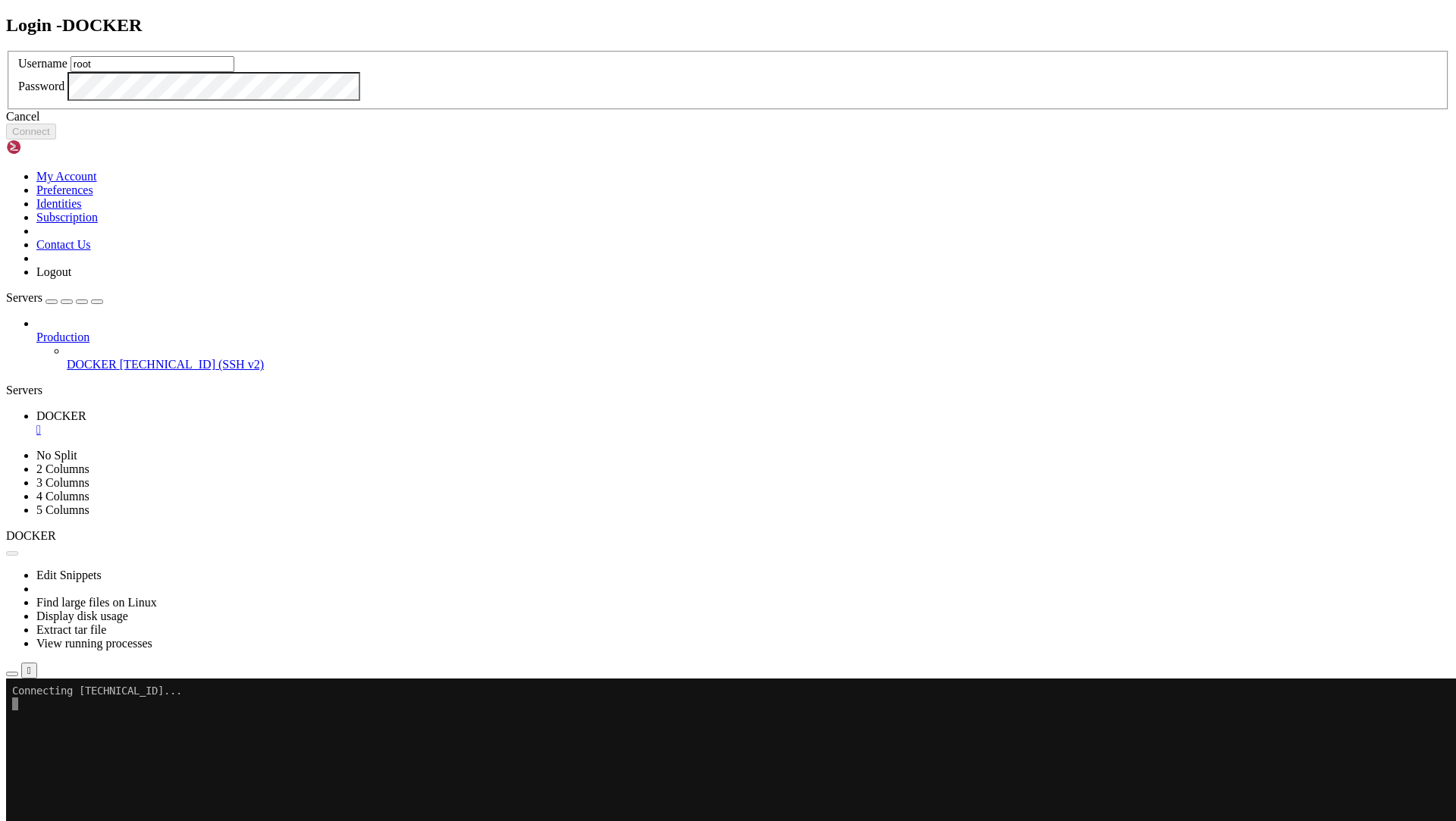
type input "root"
click button "Connect" at bounding box center [31, 132] width 50 height 16
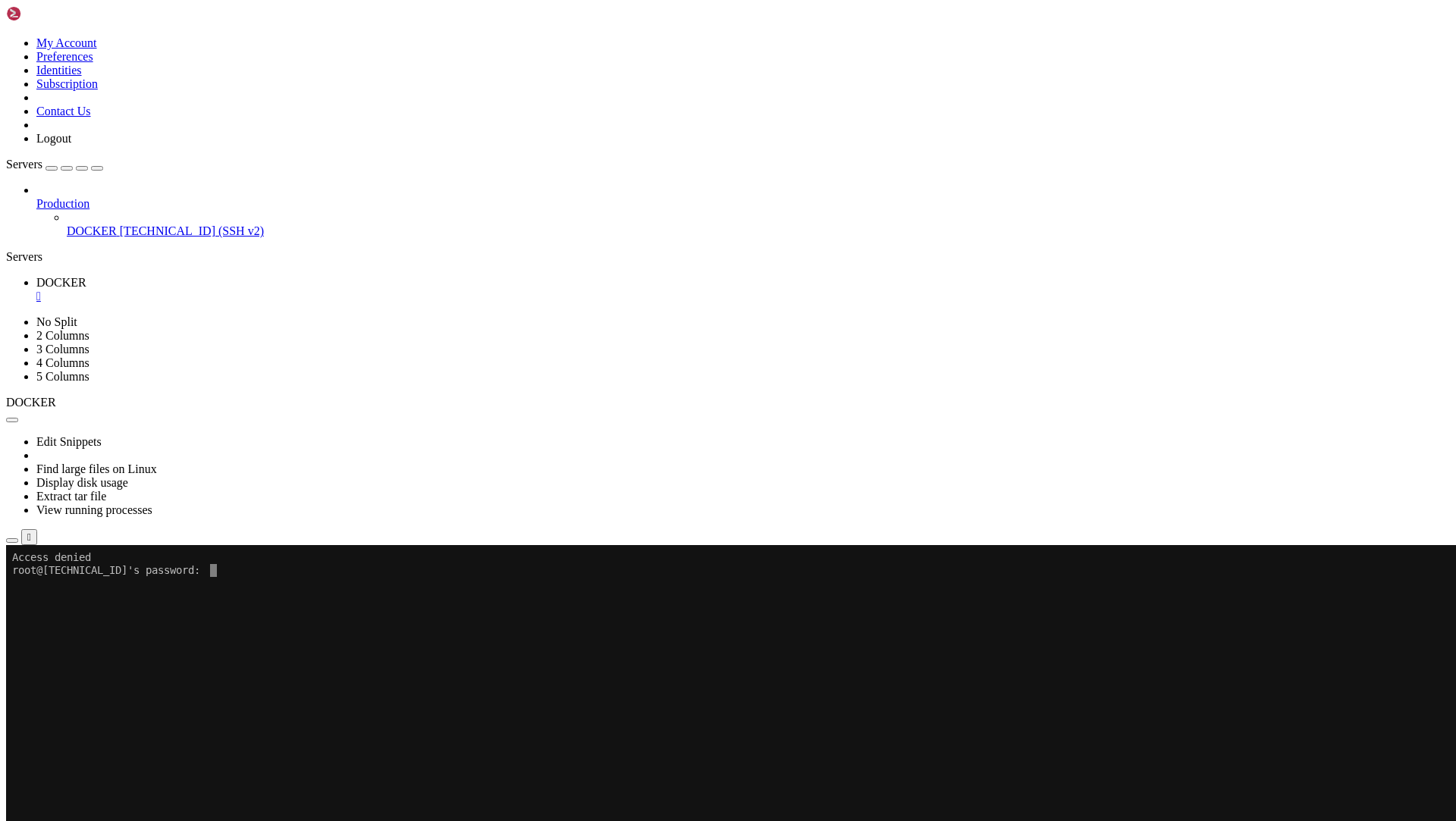
click at [664, 276] on ul "DOCKER " at bounding box center [728, 289] width 1444 height 27
